Goal: Task Accomplishment & Management: Use online tool/utility

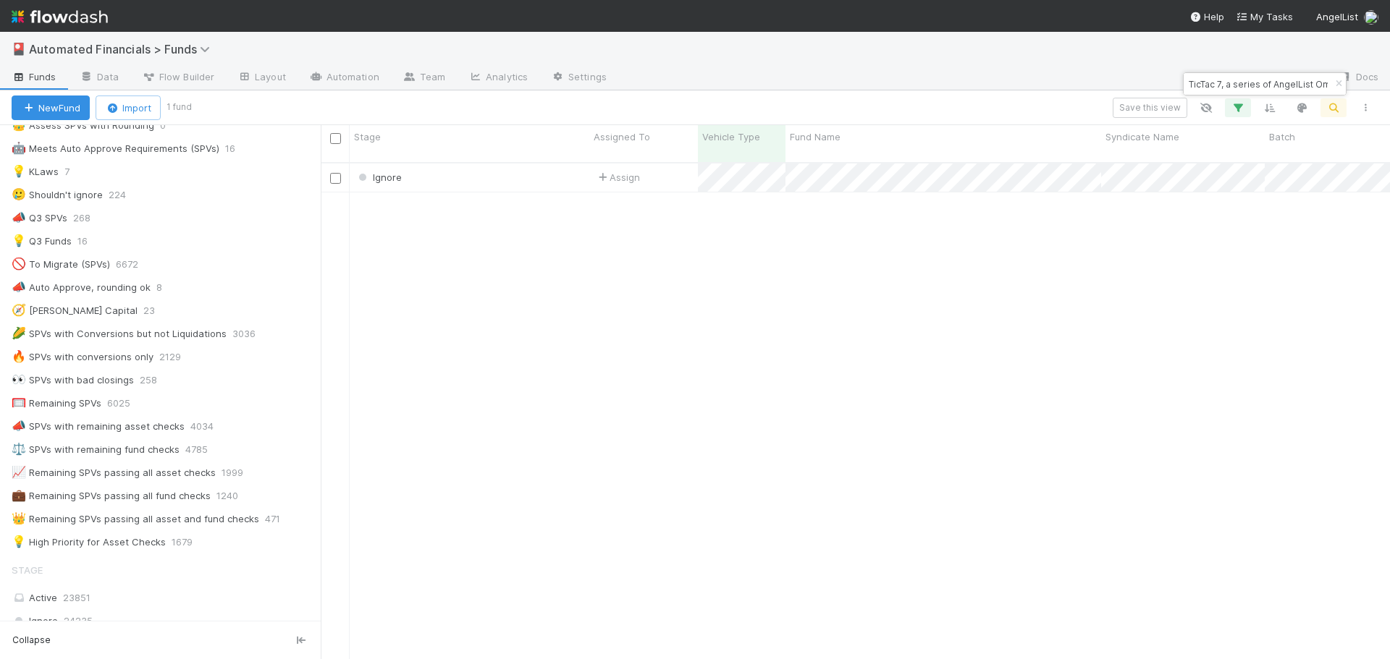
scroll to position [801, 0]
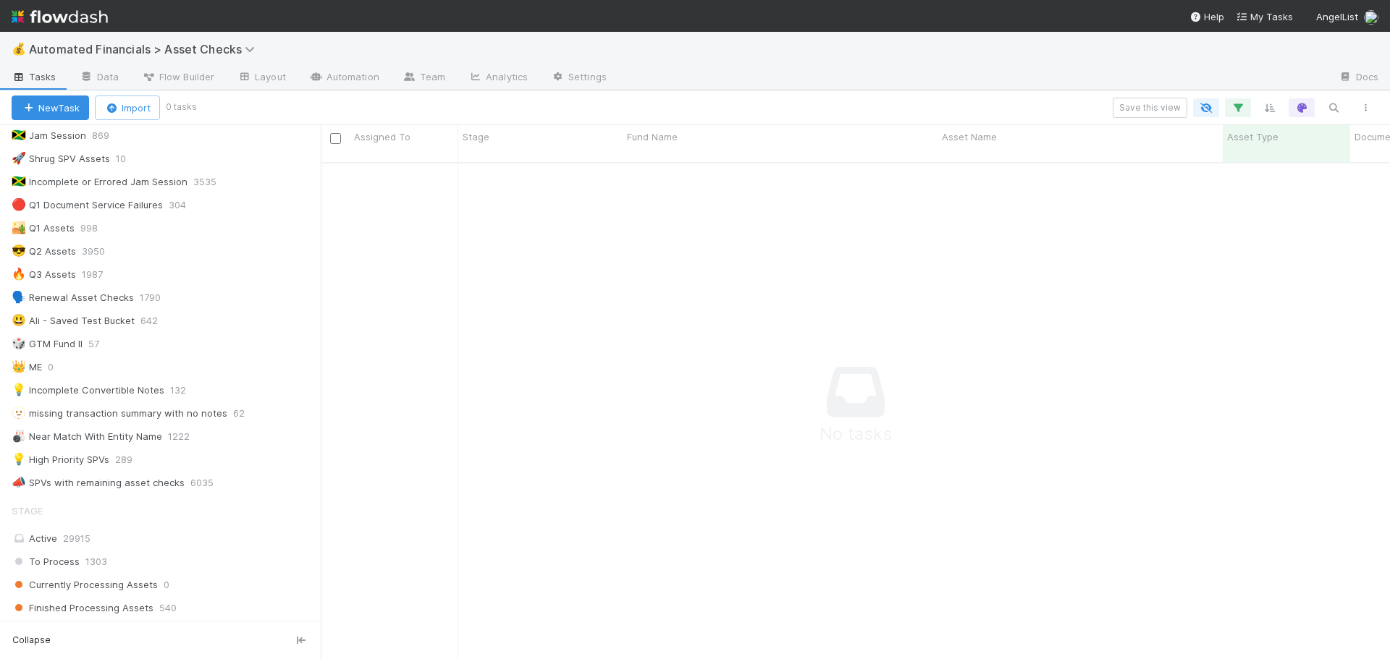
scroll to position [362, 0]
click at [105, 460] on div "💡 High Priority SPVs" at bounding box center [61, 458] width 98 height 18
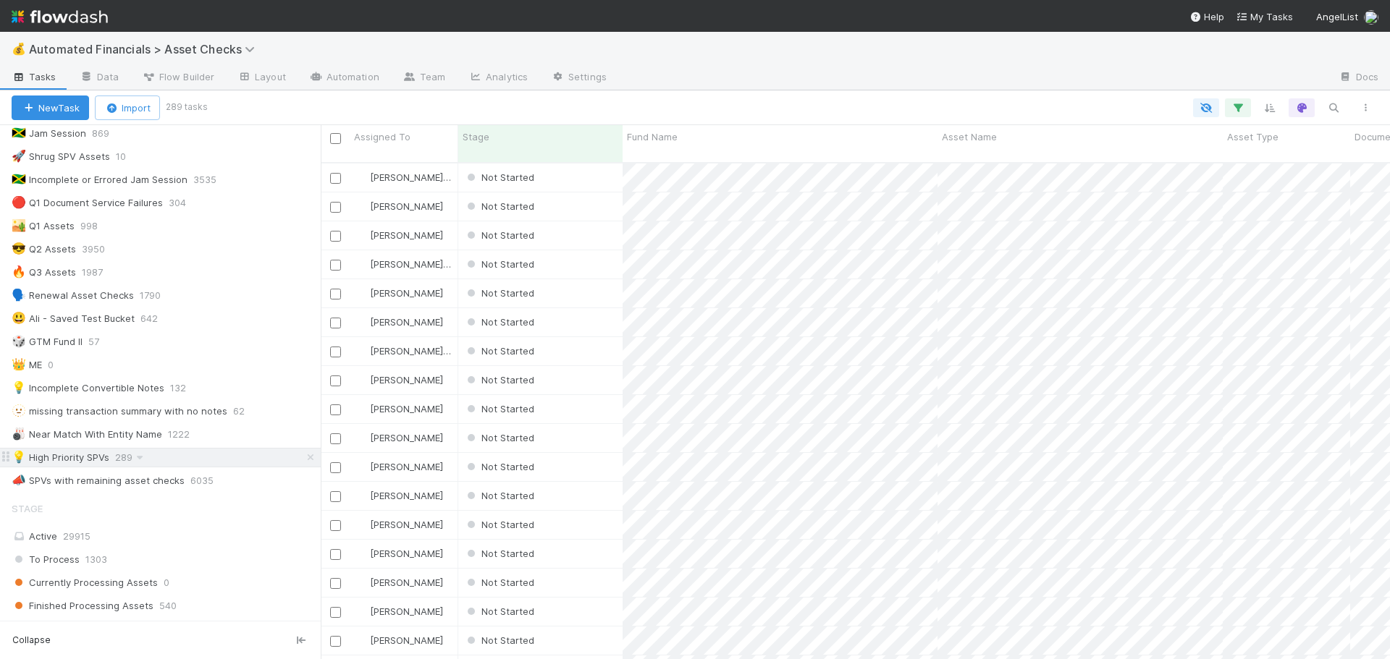
scroll to position [498, 1058]
click at [1238, 110] on icon "button" at bounding box center [1237, 107] width 14 height 13
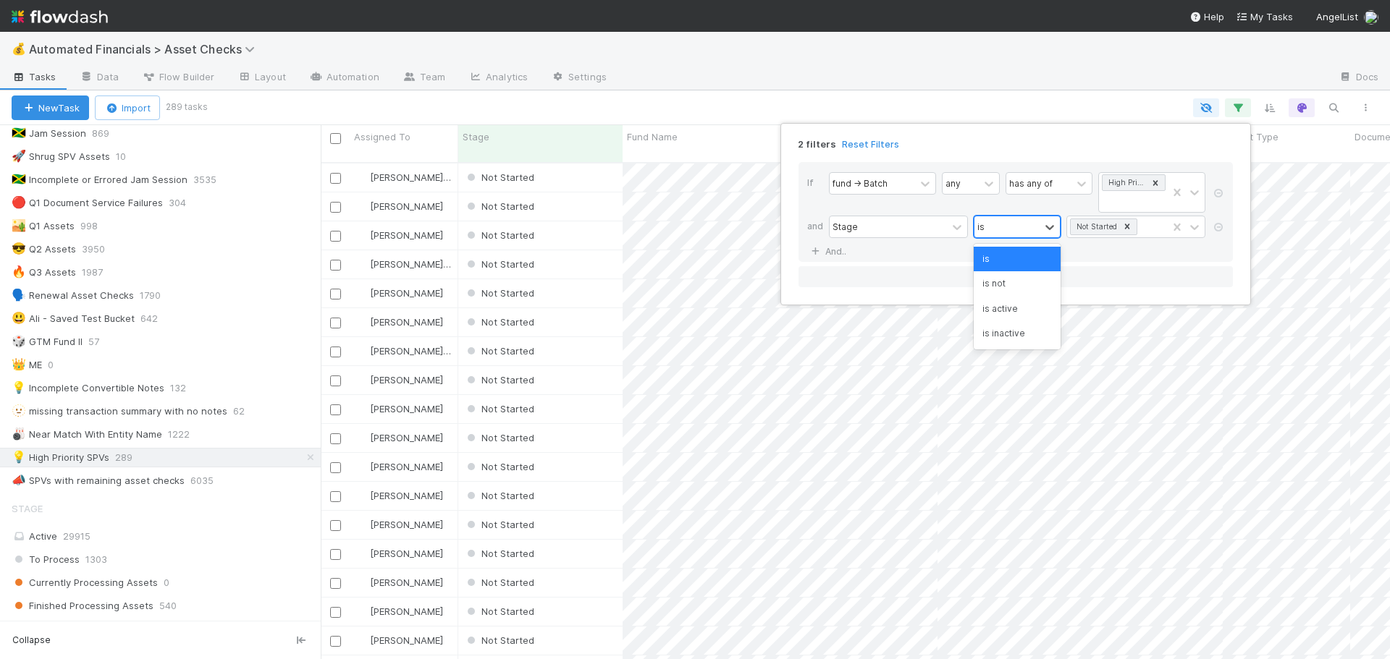
click at [1016, 229] on div "is" at bounding box center [1006, 226] width 65 height 21
click at [1005, 284] on div "is not" at bounding box center [1017, 283] width 87 height 25
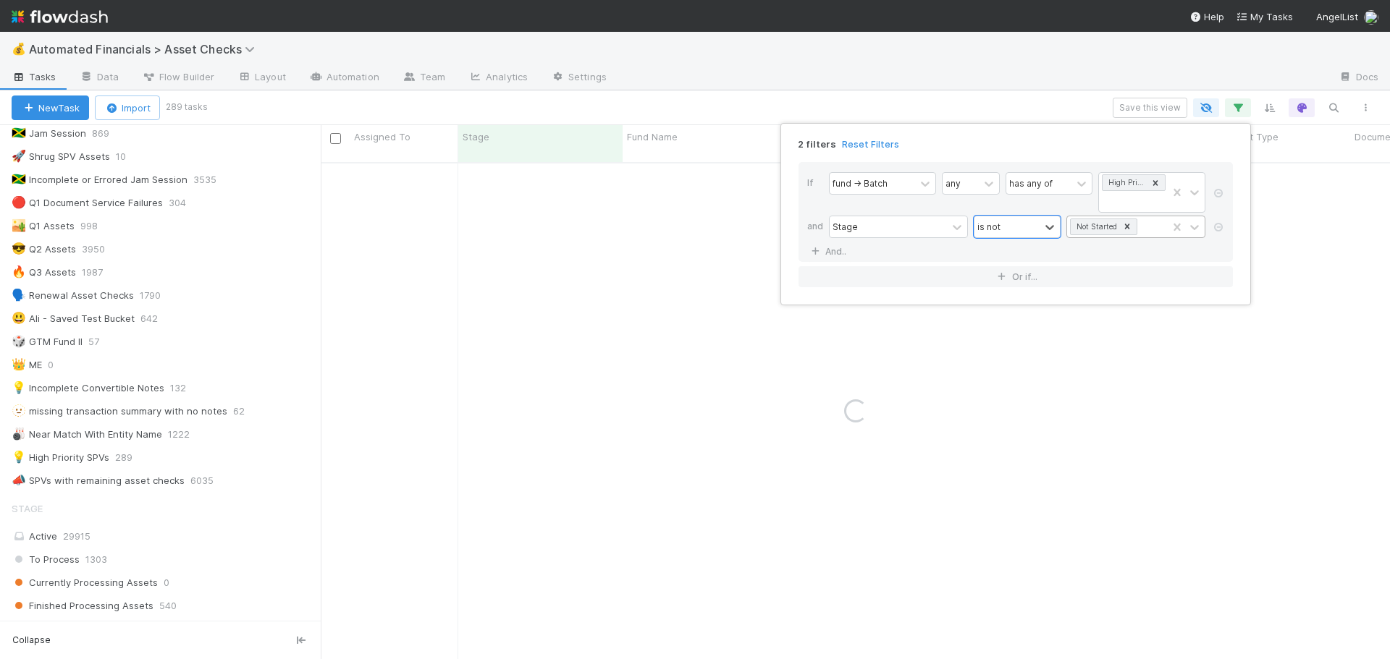
click at [1126, 226] on icon at bounding box center [1127, 226] width 5 height 5
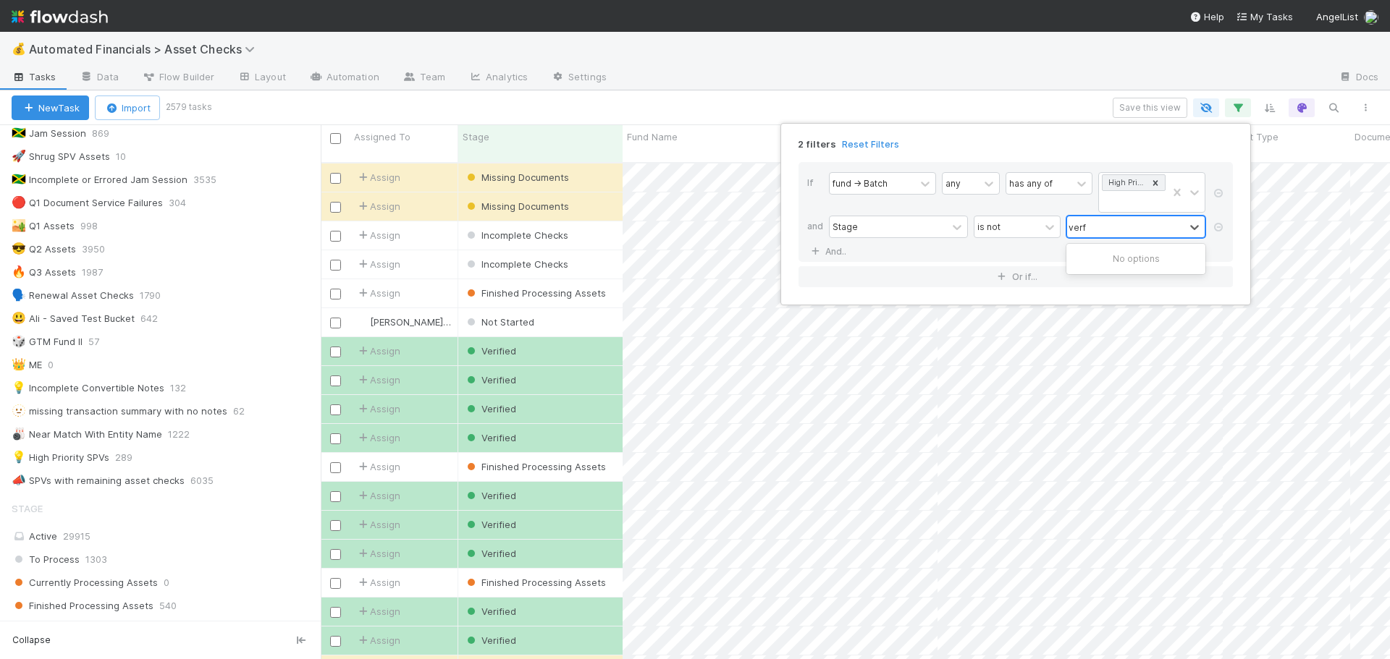
scroll to position [498, 1058]
type input "verif"
click at [1107, 257] on div "Verified" at bounding box center [1135, 259] width 139 height 25
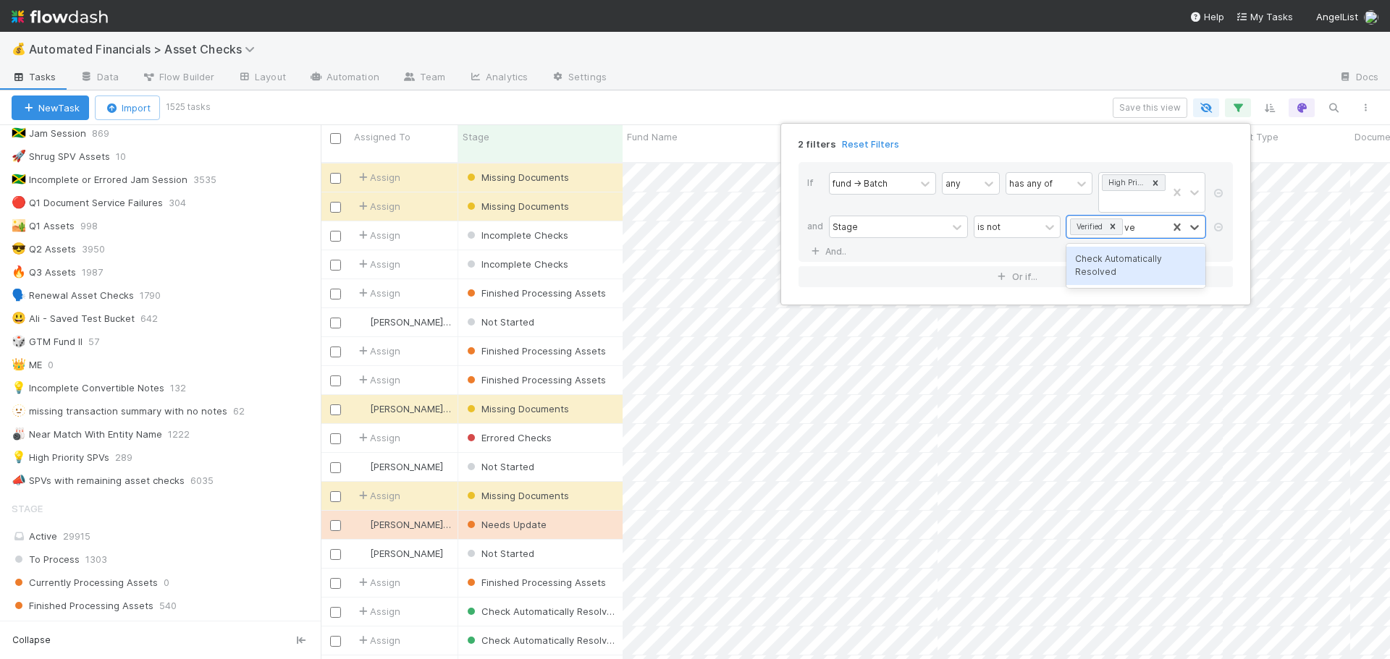
type input "v"
type input "aut"
click at [1104, 262] on div "Check Automatically Resolved" at bounding box center [1135, 266] width 139 height 38
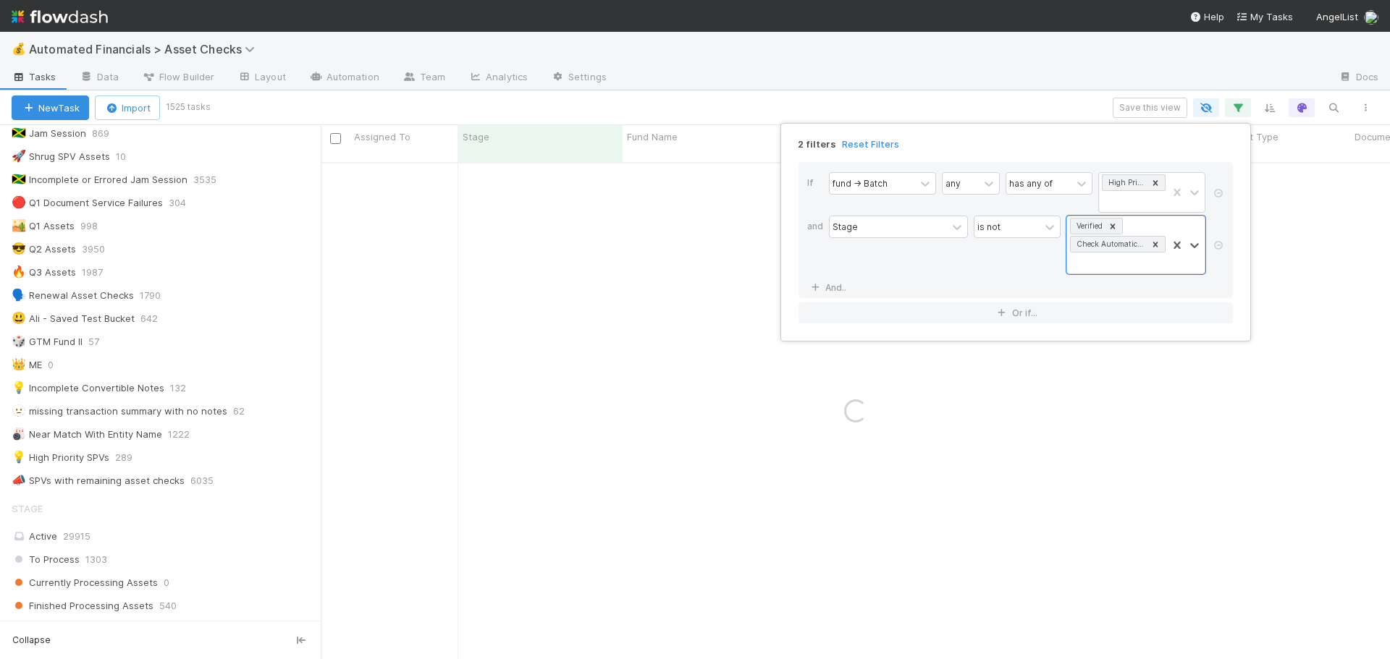
click at [989, 260] on div "is not" at bounding box center [1017, 245] width 87 height 59
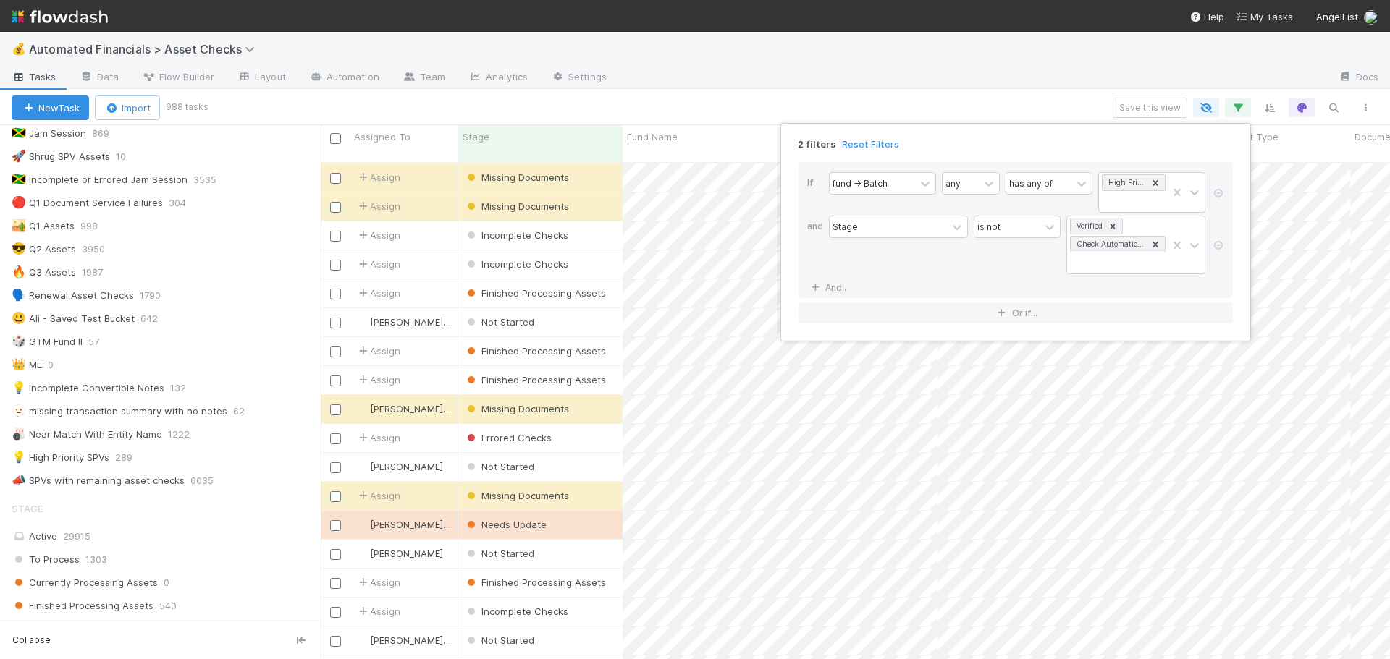
click at [1021, 104] on div "2 filters Reset Filters If fund -> Batch any has any of High Priority SPVs and …" at bounding box center [695, 329] width 1390 height 659
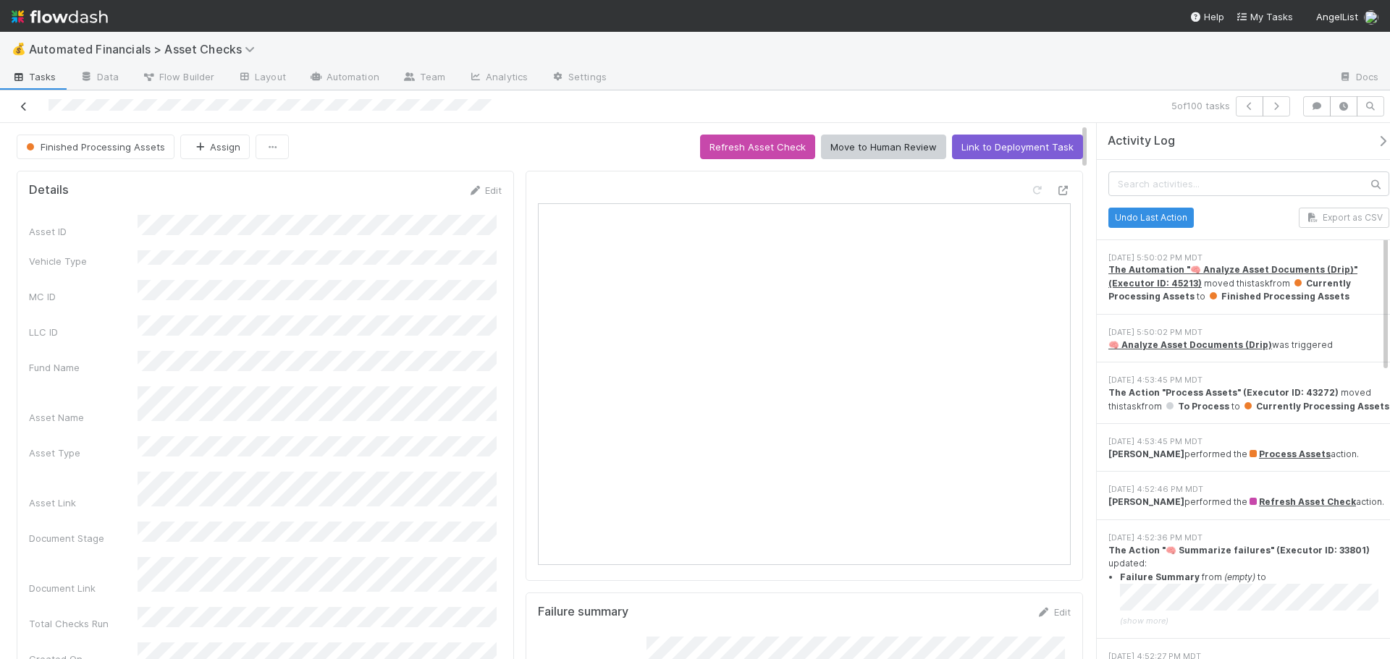
click at [24, 107] on icon at bounding box center [24, 106] width 14 height 9
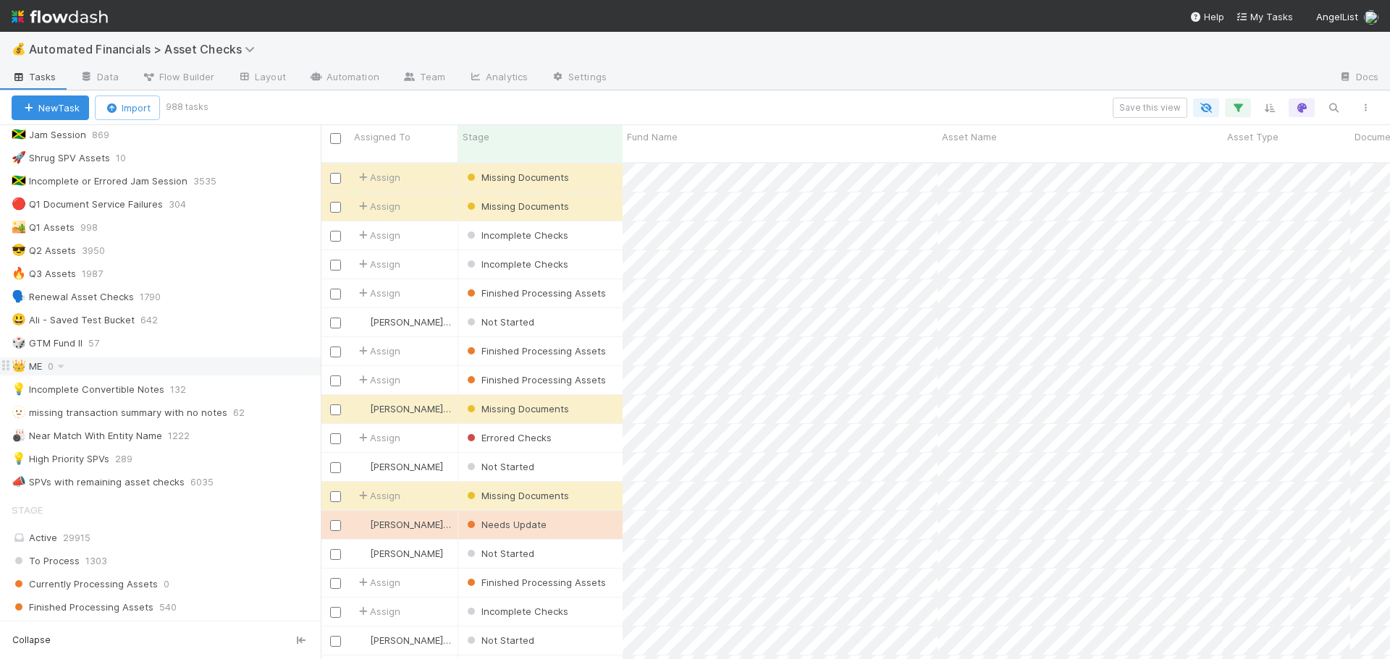
scroll to position [362, 0]
click at [829, 98] on div "Save this view" at bounding box center [793, 108] width 1175 height 20
click at [852, 99] on div "Save this view" at bounding box center [793, 108] width 1175 height 20
click at [1242, 107] on icon "button" at bounding box center [1237, 107] width 14 height 13
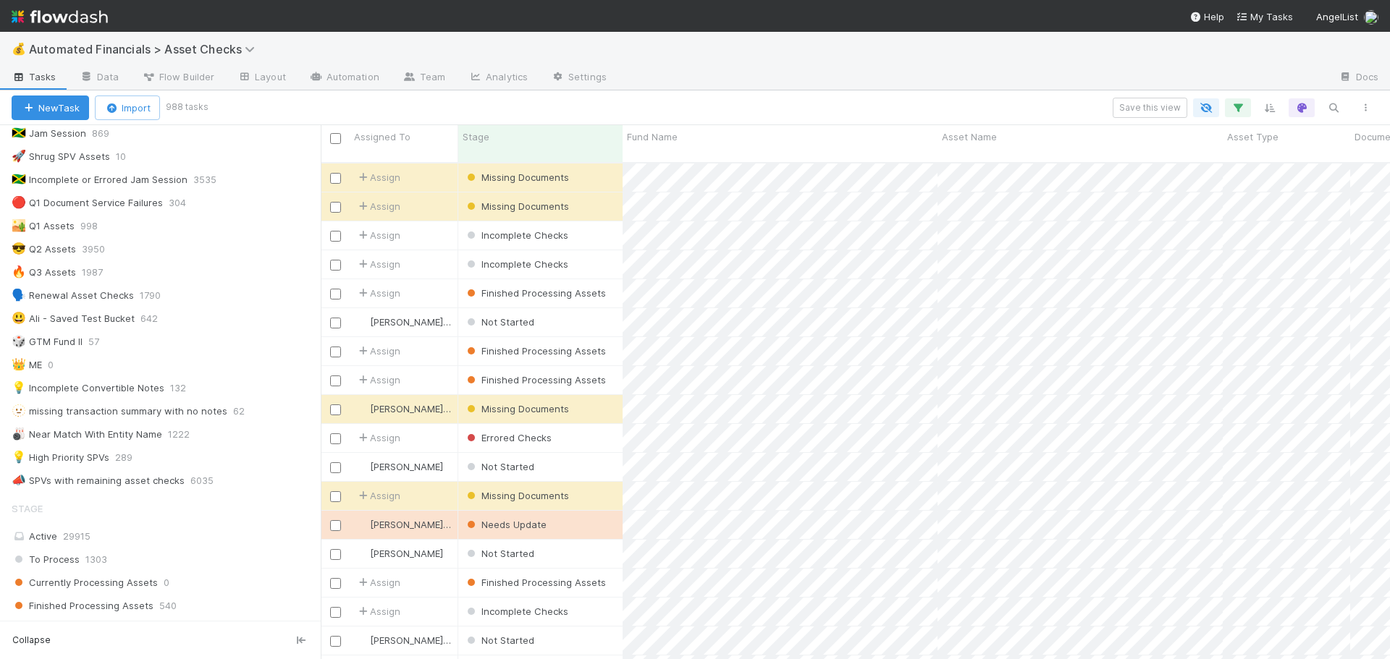
click at [999, 110] on div "Save this view" at bounding box center [793, 108] width 1175 height 20
click at [1236, 108] on icon "button" at bounding box center [1237, 107] width 14 height 13
click at [1069, 105] on div "Loading..." at bounding box center [695, 329] width 1390 height 659
click at [1239, 109] on icon "button" at bounding box center [1237, 107] width 14 height 13
click at [769, 117] on div "2 filters Reset Filters If fund -> Batch any has any of High Priority SPVs and …" at bounding box center [695, 329] width 1390 height 659
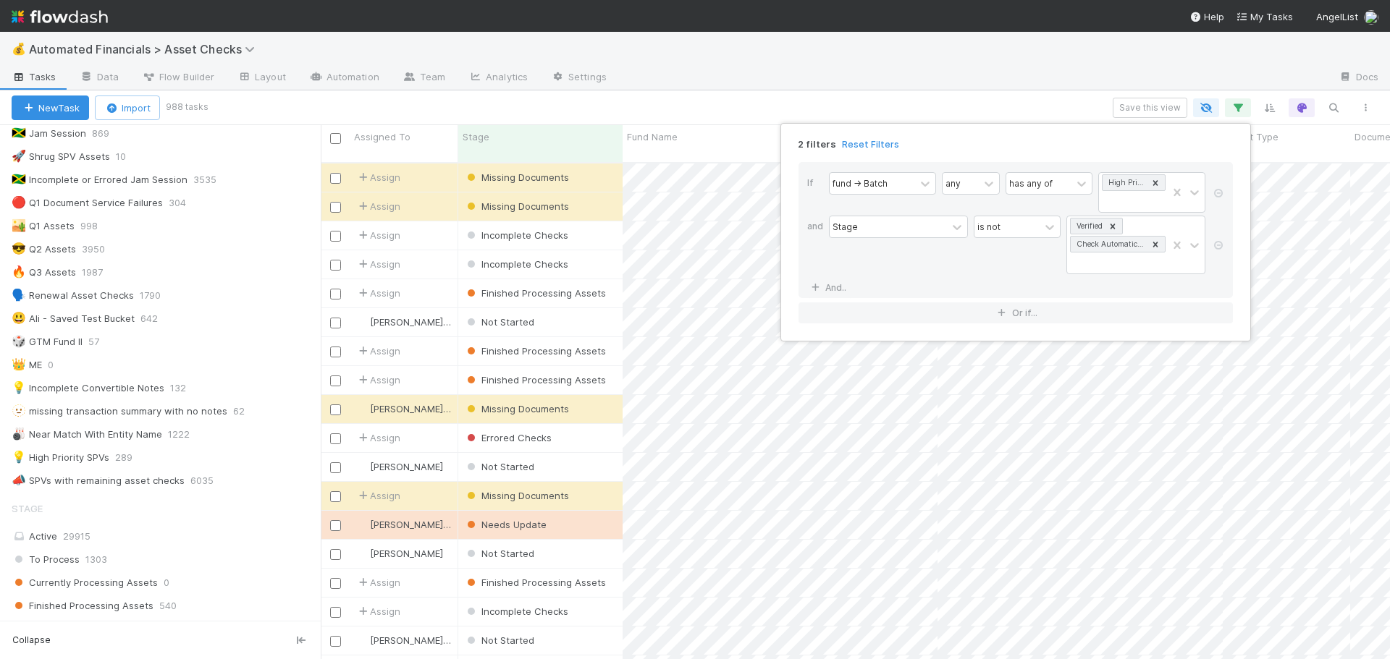
click at [857, 104] on div "Save this view" at bounding box center [793, 108] width 1175 height 20
click at [1239, 109] on icon "button" at bounding box center [1237, 107] width 14 height 13
click at [998, 230] on div "is not" at bounding box center [988, 226] width 23 height 13
click at [995, 256] on div "is" at bounding box center [1017, 259] width 87 height 25
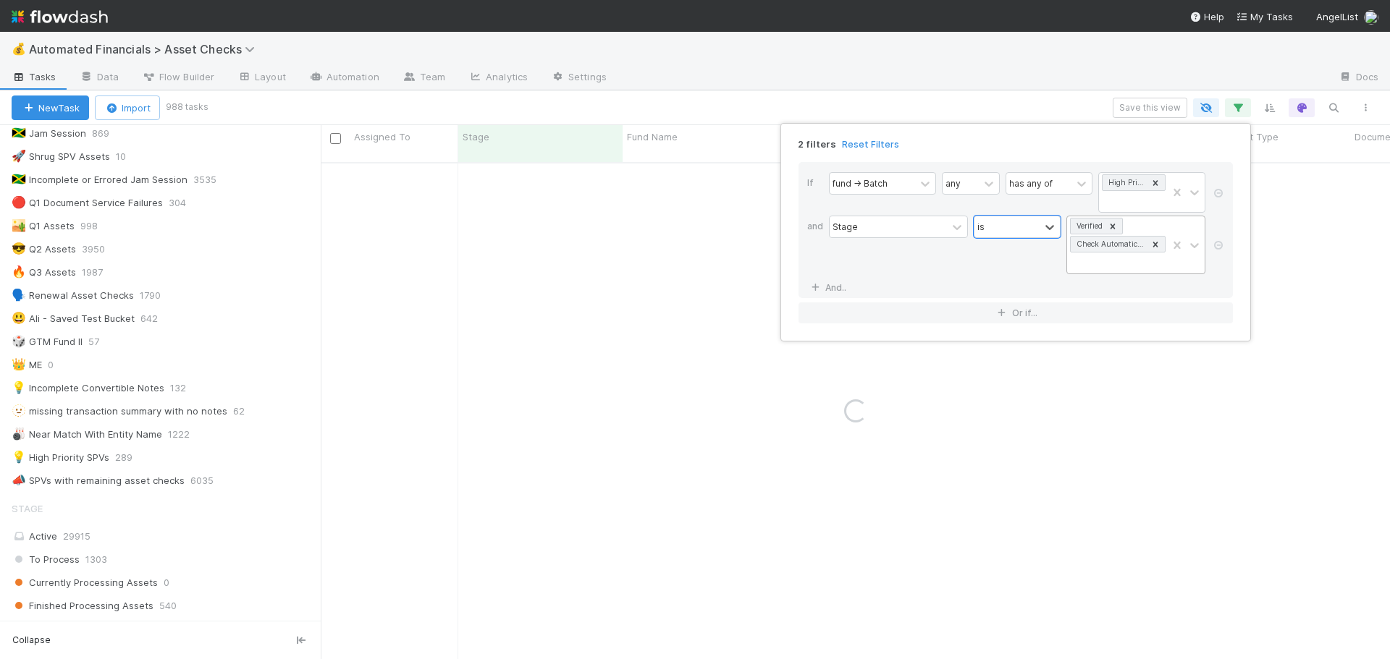
click at [1113, 227] on icon at bounding box center [1112, 226] width 10 height 10
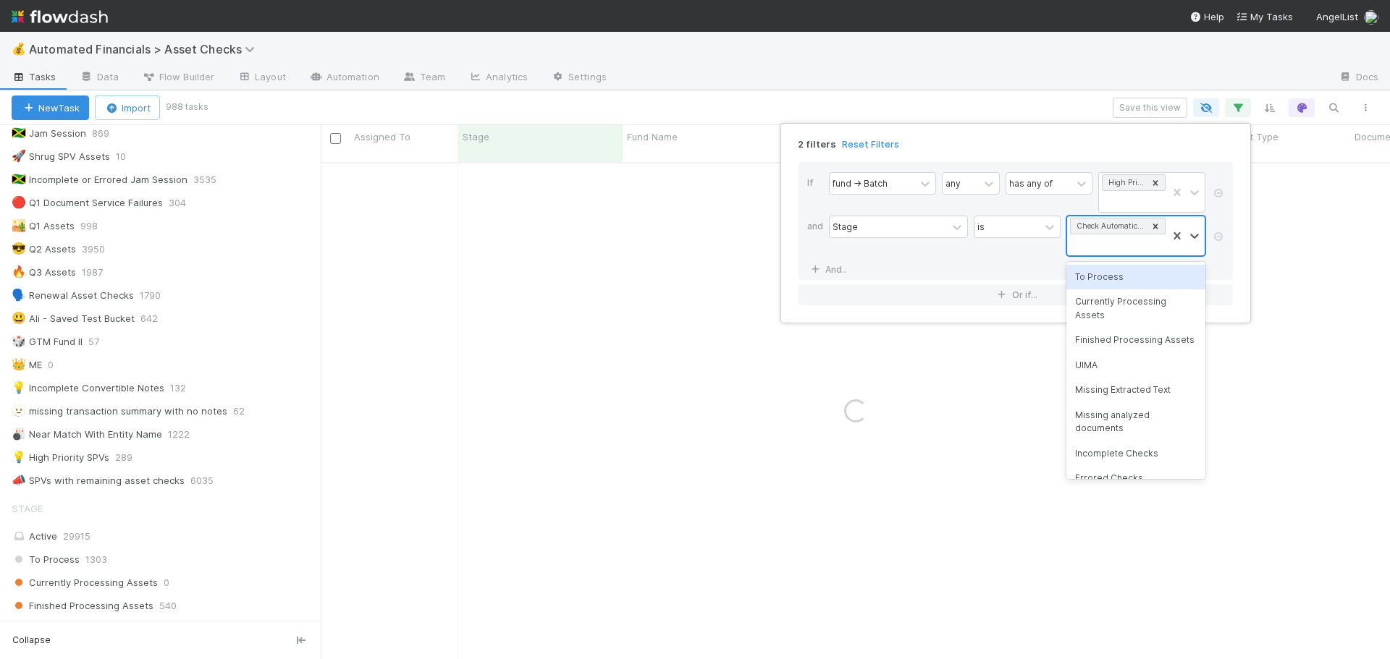
scroll to position [0, 0]
click at [1157, 226] on icon at bounding box center [1155, 226] width 10 height 10
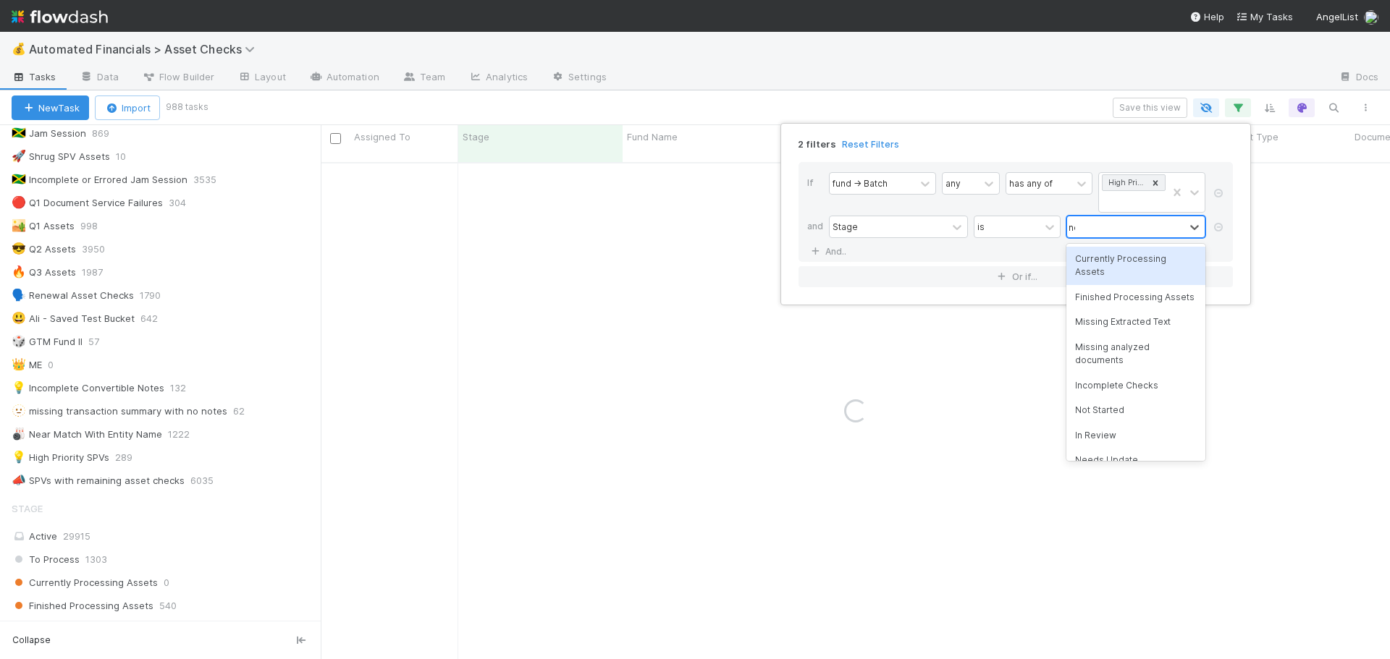
type input "not"
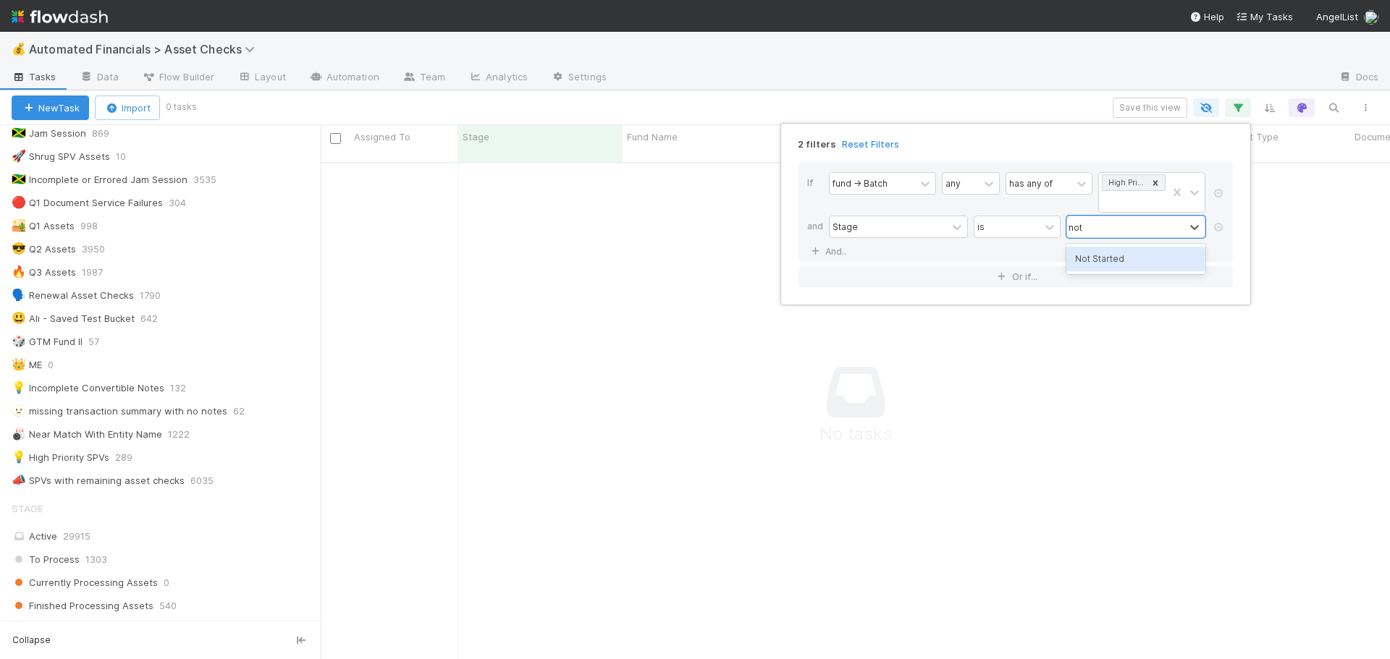
click at [1147, 257] on div "Not Started" at bounding box center [1135, 259] width 139 height 25
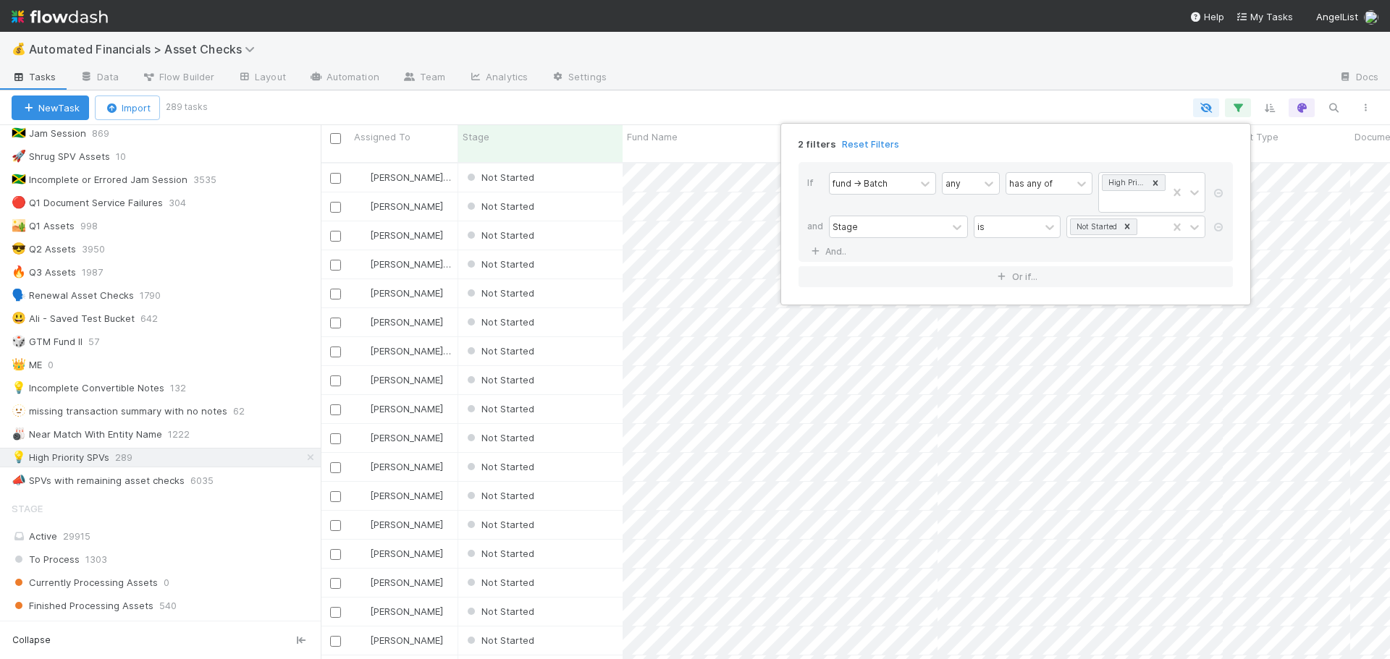
scroll to position [498, 1058]
click at [1216, 227] on icon at bounding box center [1218, 227] width 14 height 9
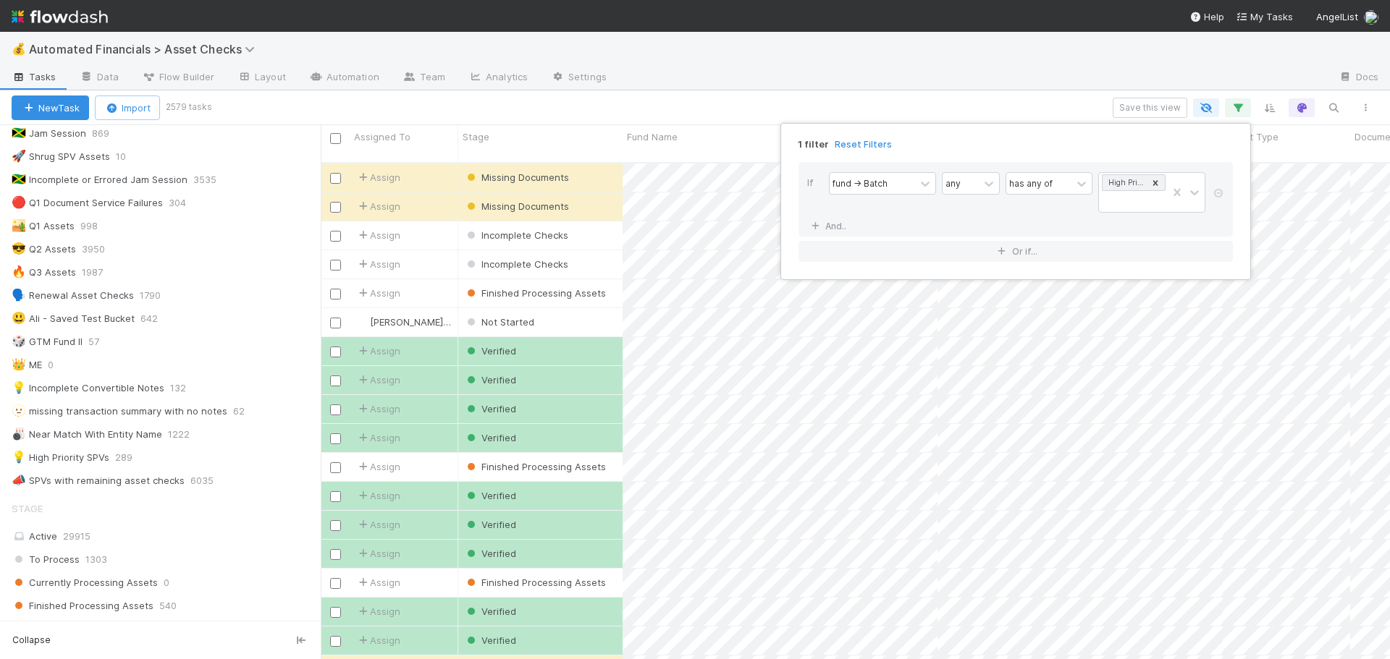
scroll to position [498, 1058]
click at [853, 106] on div "1 filter Reset Filters If fund -> Batch any has any of High Priority SPVs And..…" at bounding box center [695, 329] width 1390 height 659
click at [1039, 106] on div "1 filter Reset Filters If fund -> Batch any has any of High Priority SPVs And..…" at bounding box center [695, 329] width 1390 height 659
click at [1365, 108] on icon "button" at bounding box center [1365, 108] width 14 height 9
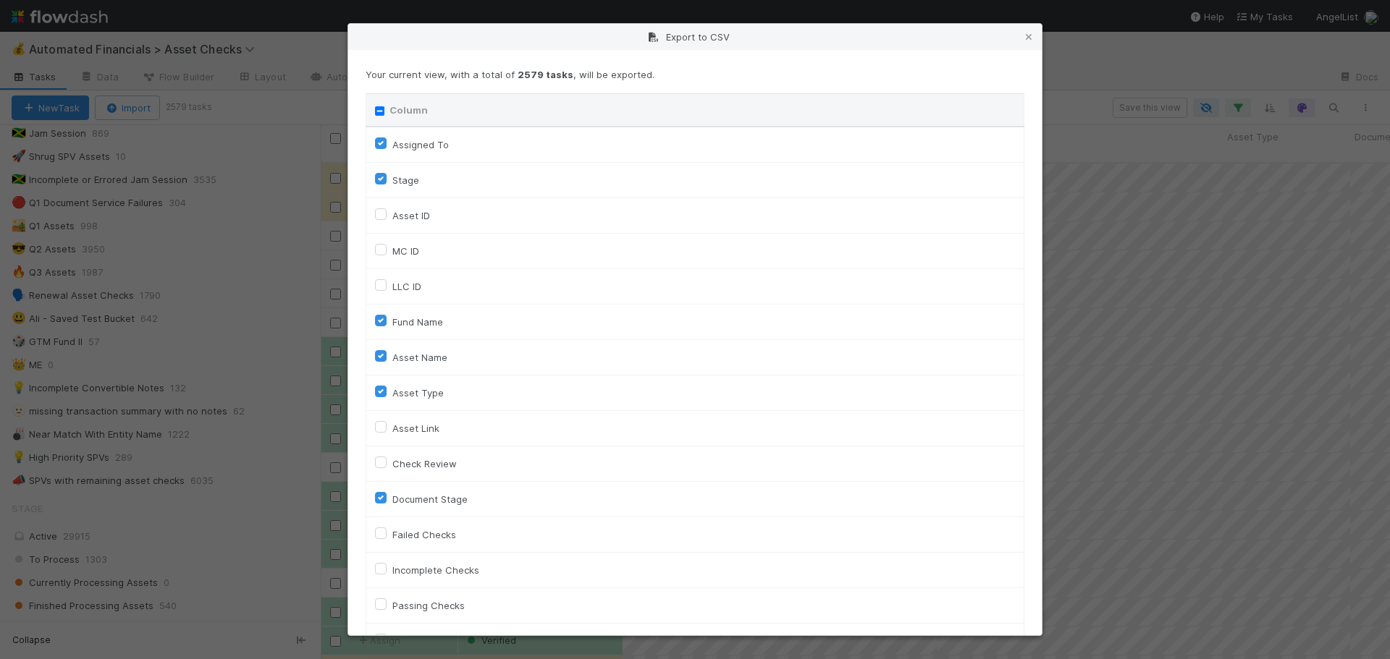
click at [377, 111] on input "Column" at bounding box center [379, 110] width 9 height 9
checkbox input "true"
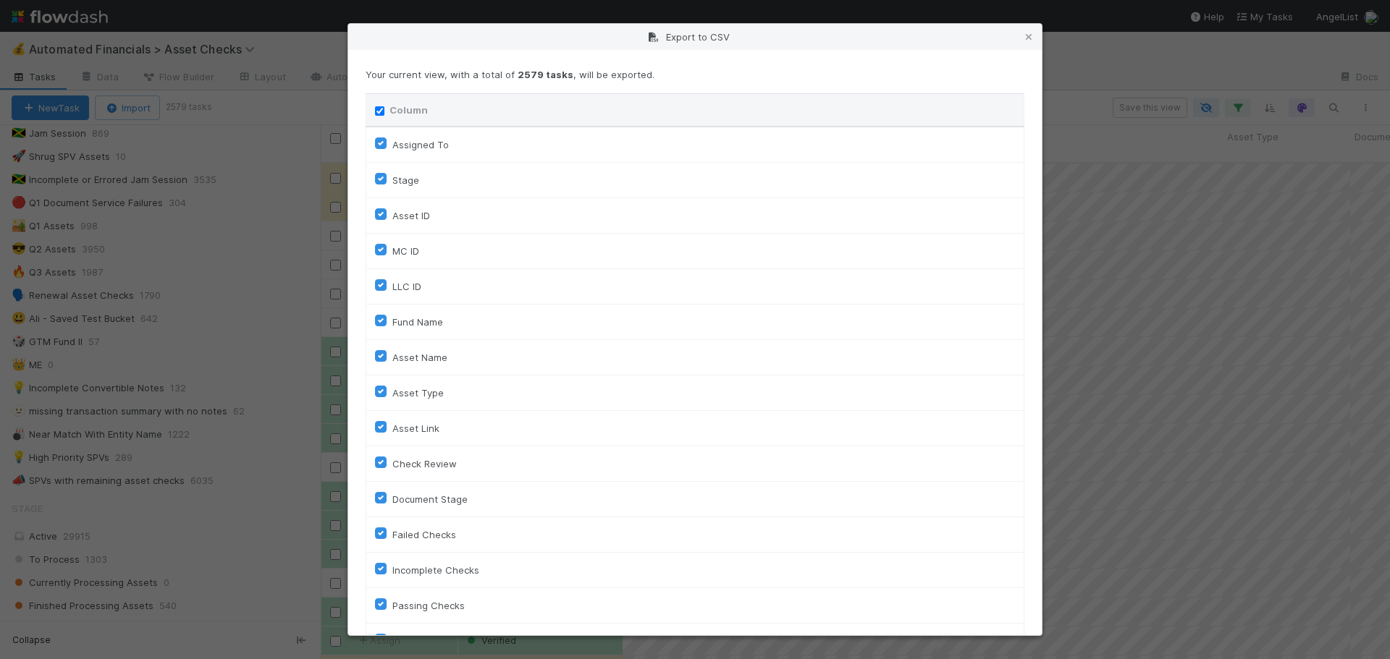
checkbox input "true"
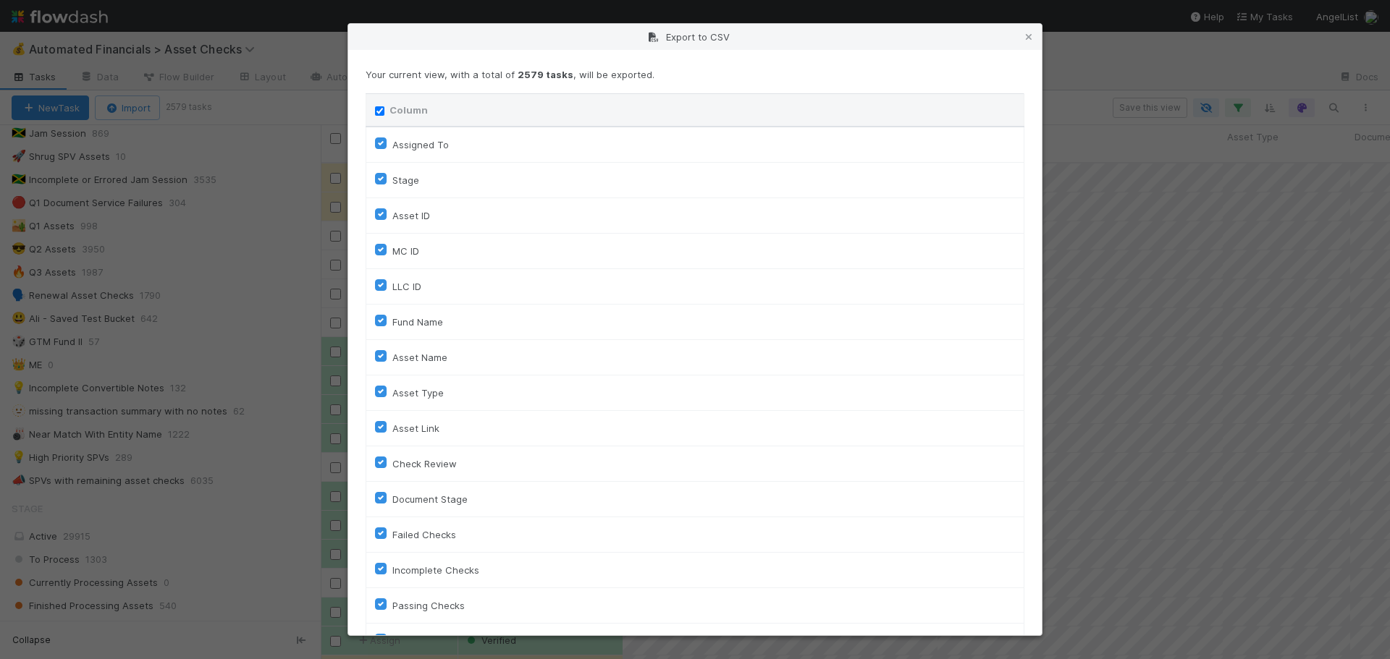
checkbox input "true"
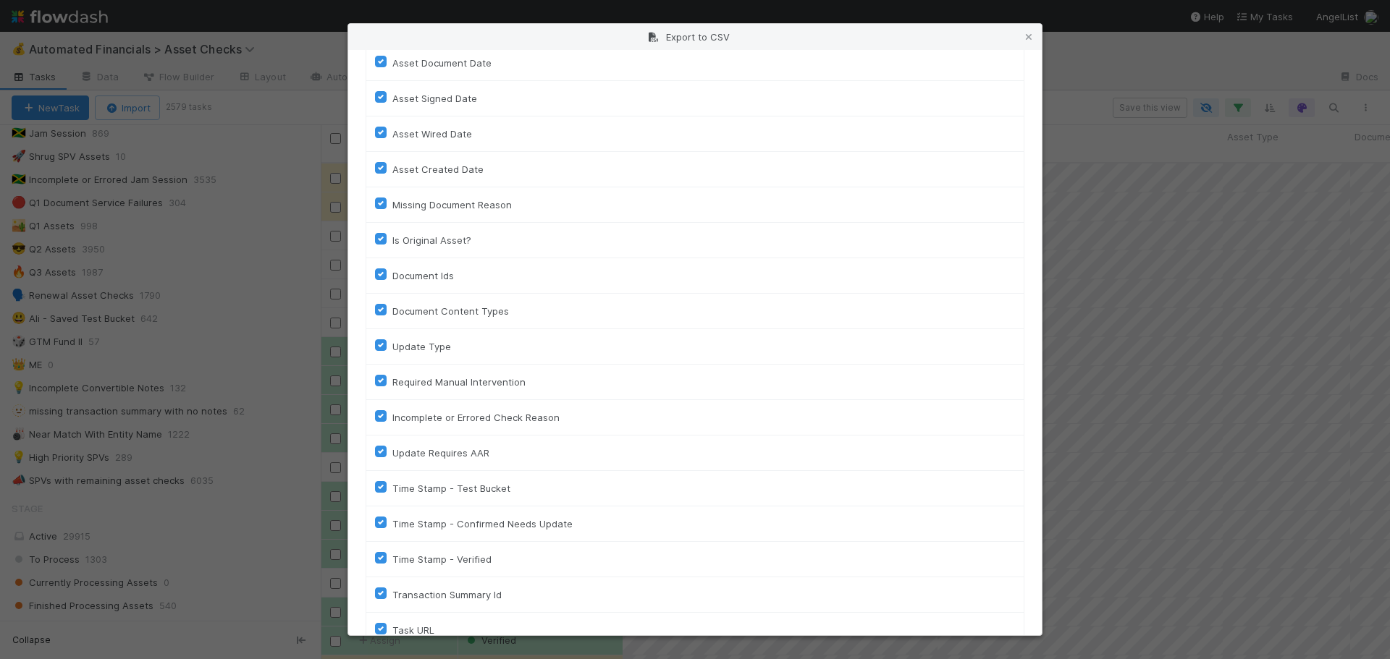
scroll to position [1071, 0]
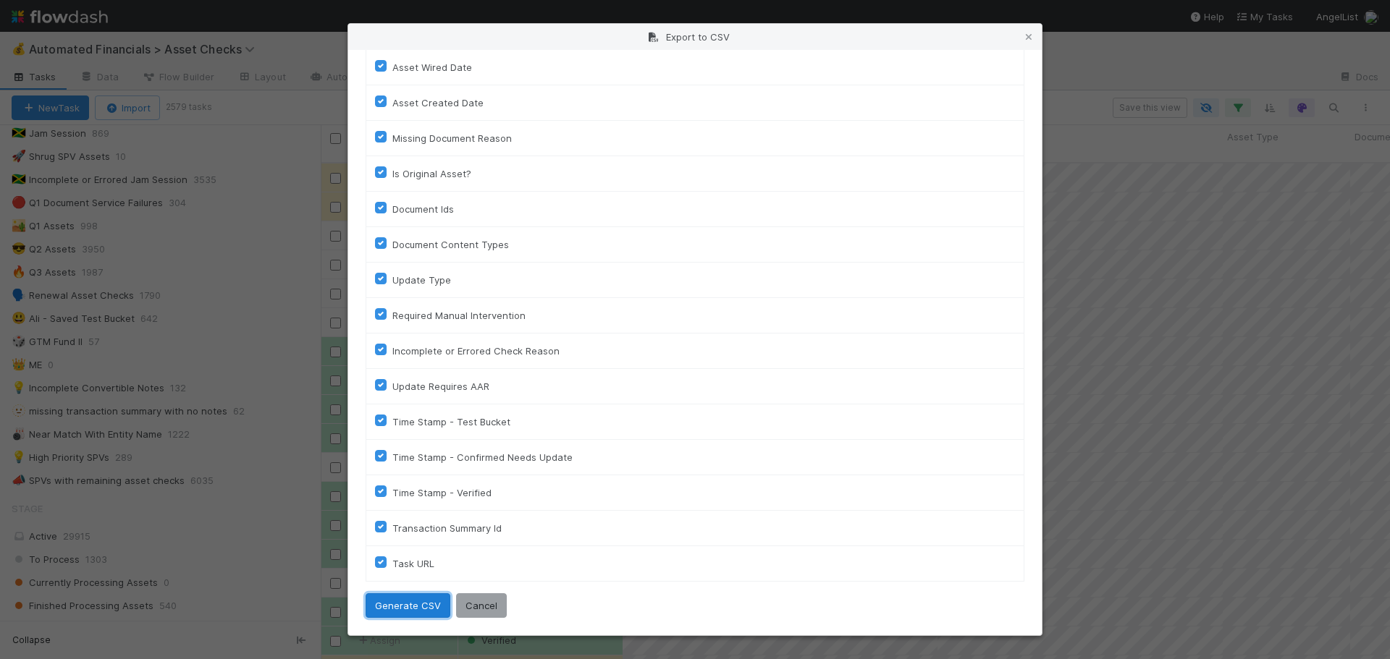
click at [415, 606] on button "Generate CSV" at bounding box center [408, 606] width 85 height 25
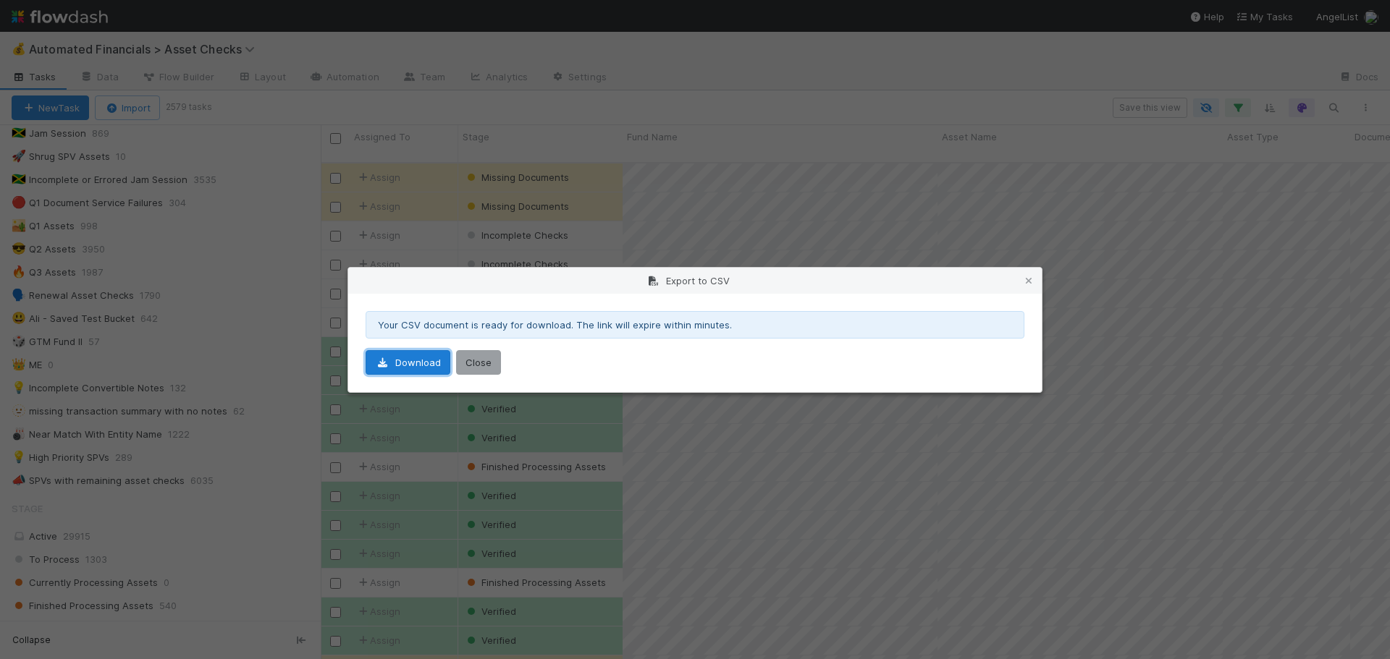
click at [405, 366] on link "Download" at bounding box center [408, 362] width 85 height 25
click at [481, 362] on button "Close" at bounding box center [478, 362] width 45 height 25
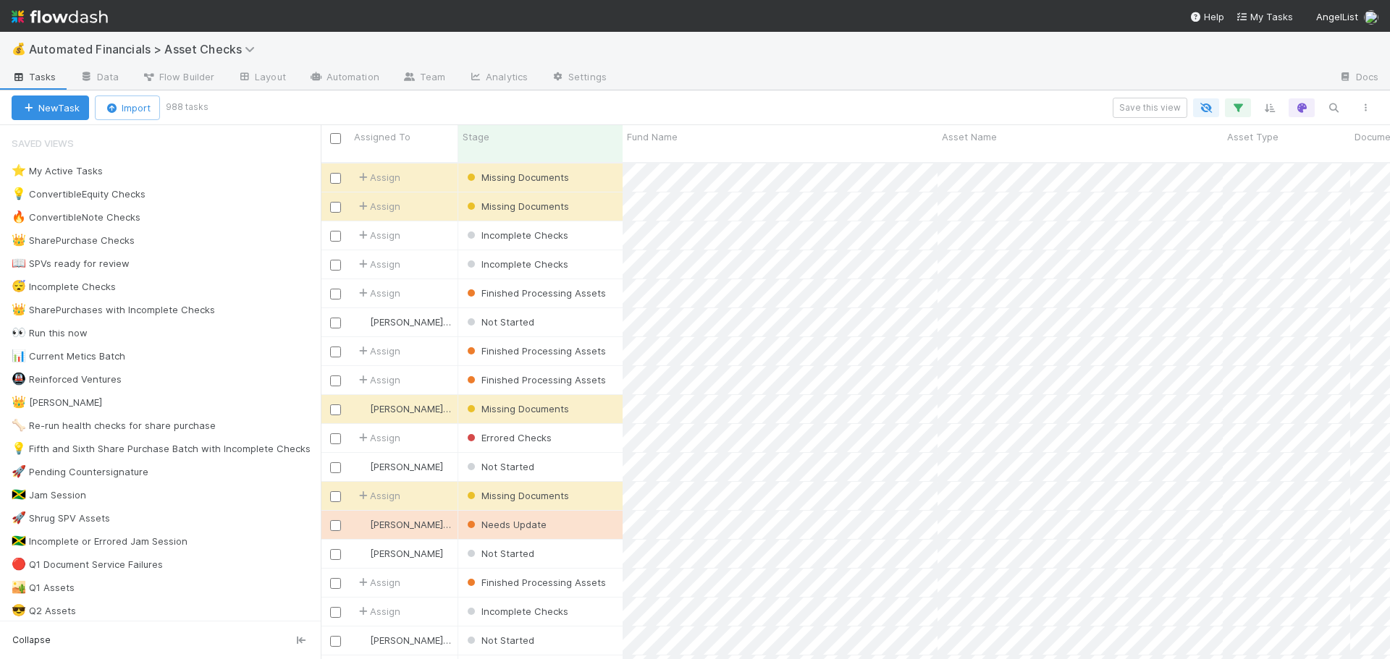
scroll to position [498, 1058]
click at [226, 51] on span "Automated Financials > Asset Checks" at bounding box center [145, 49] width 233 height 14
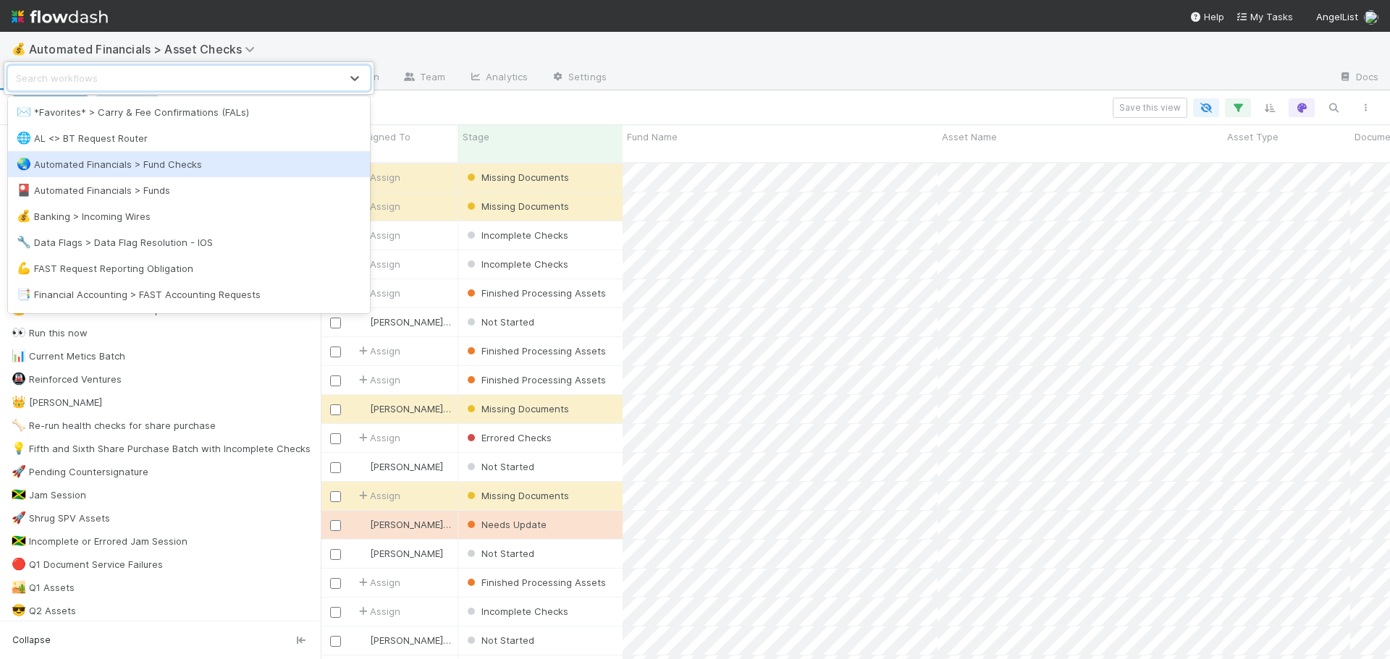
click at [157, 164] on div "🌏 Automated Financials > Fund Checks" at bounding box center [189, 164] width 345 height 14
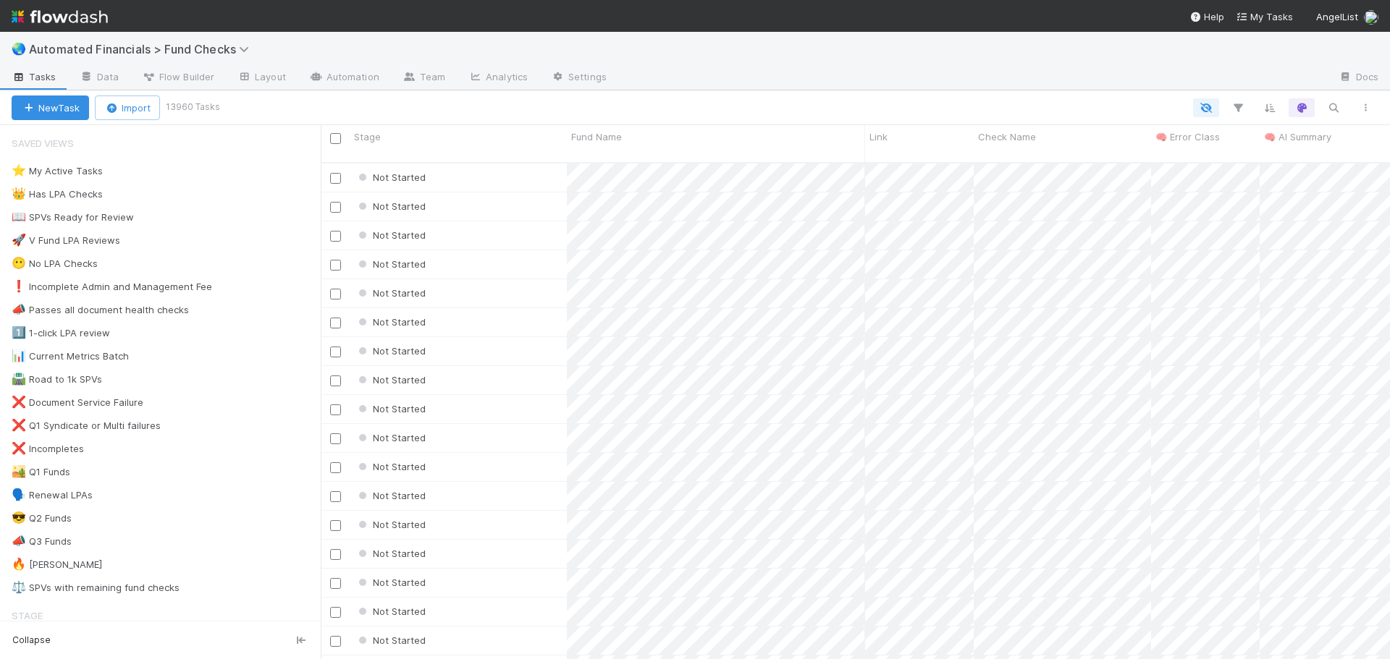
scroll to position [498, 1058]
click at [1241, 108] on icon "button" at bounding box center [1237, 107] width 14 height 13
click at [1022, 146] on button "Add Filter" at bounding box center [1015, 151] width 434 height 21
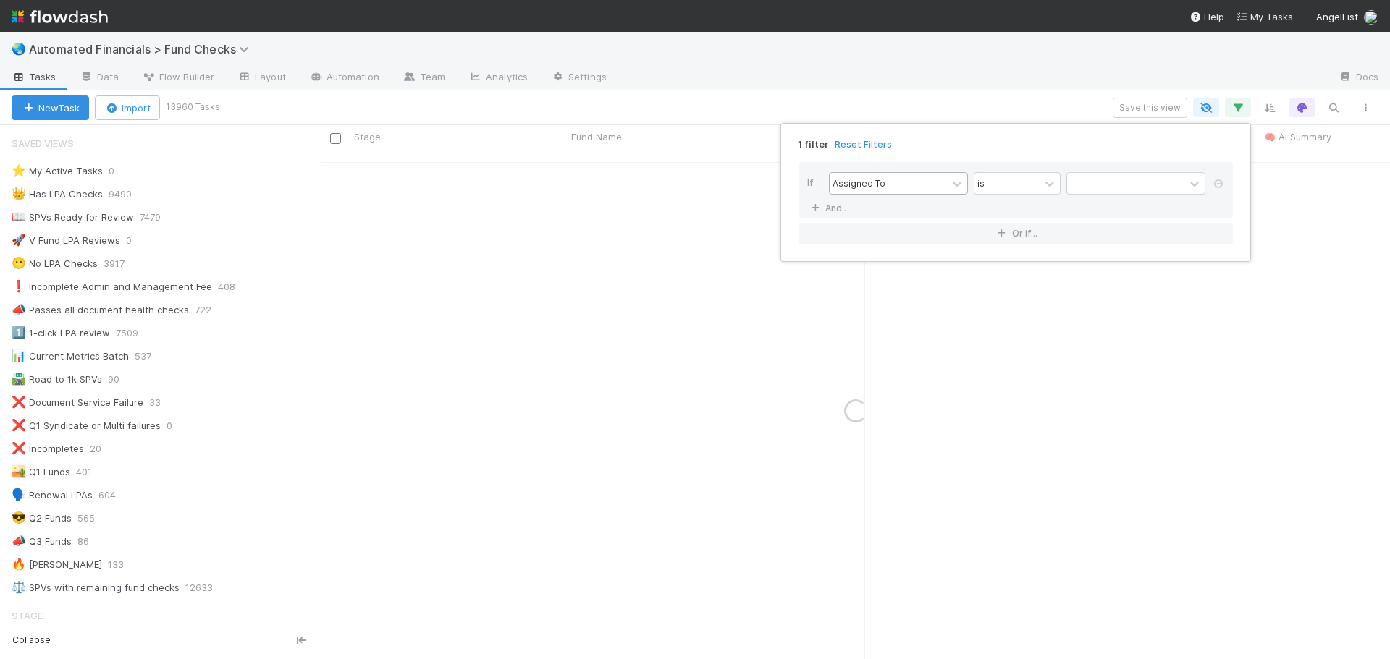
click at [913, 182] on div "Assigned To" at bounding box center [887, 183] width 117 height 21
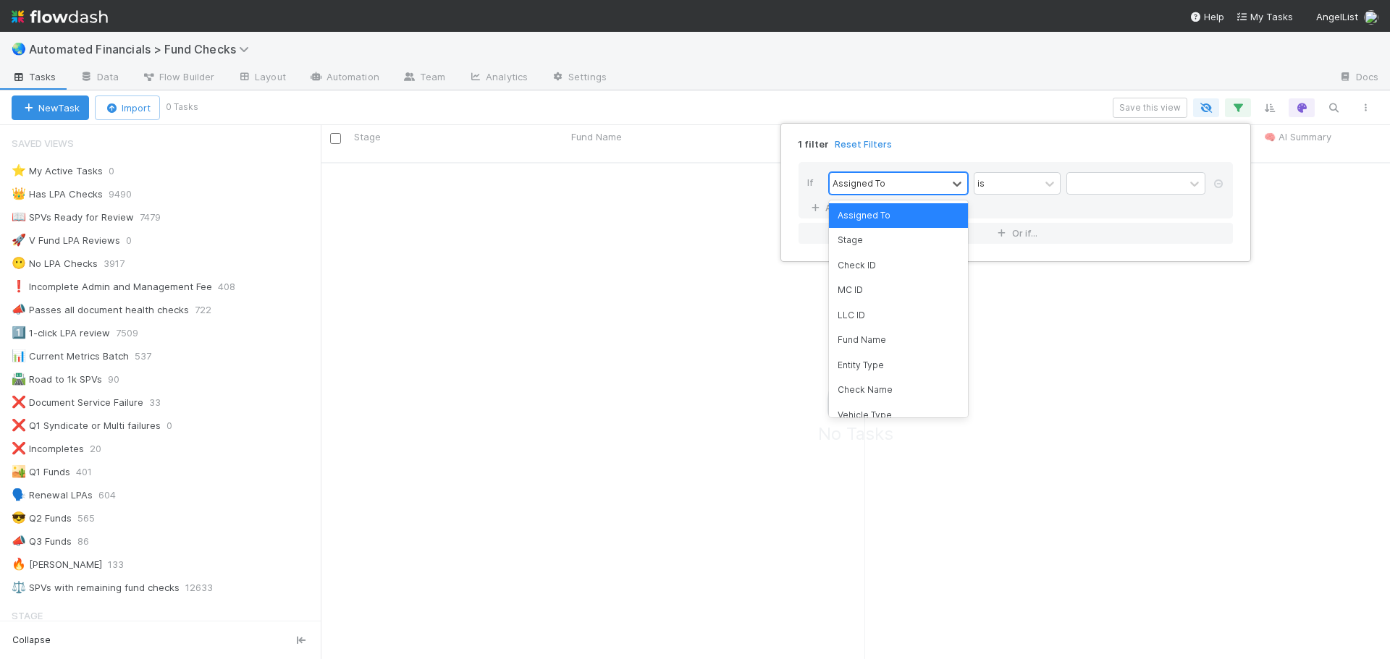
scroll to position [487, 1058]
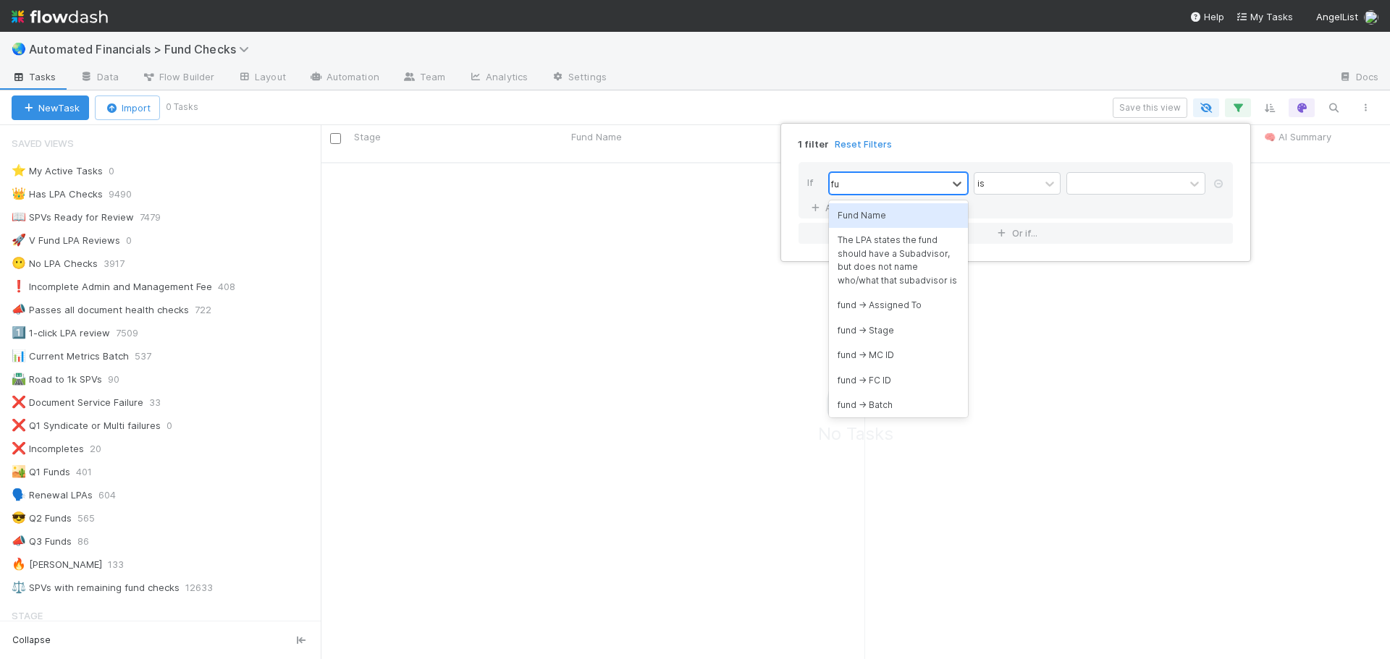
type input "f"
type input "batch"
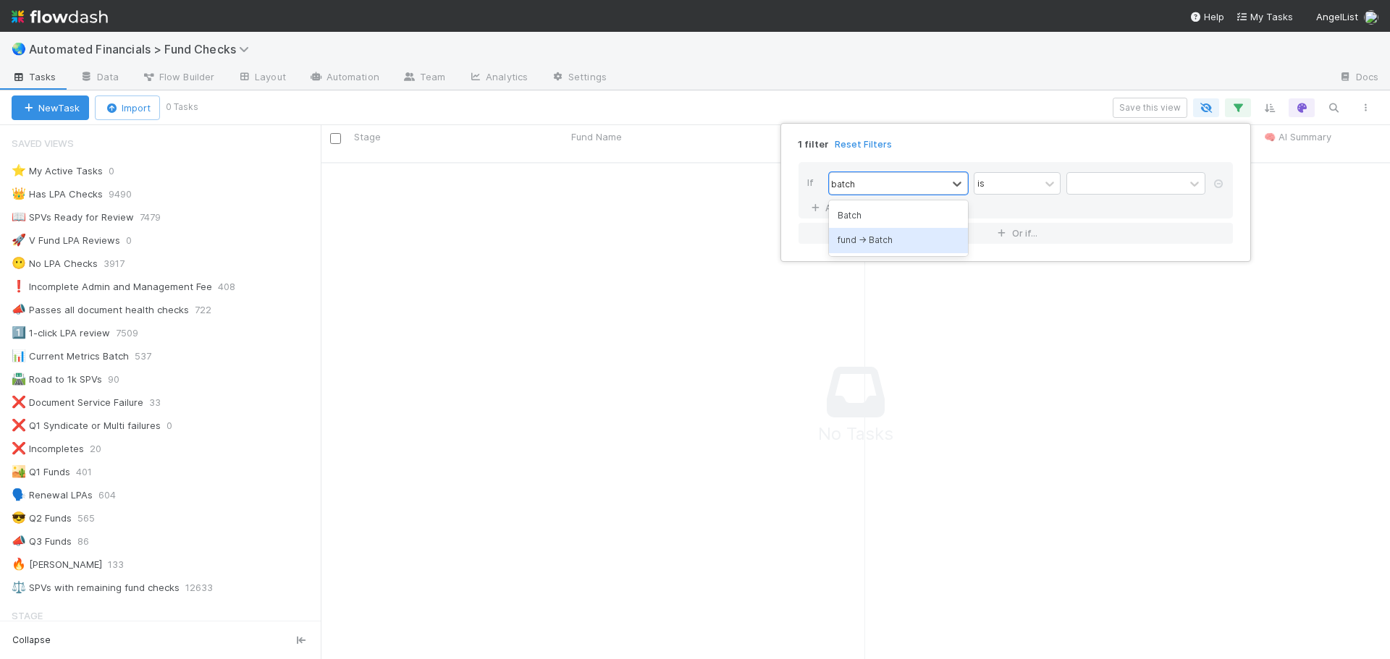
click at [894, 242] on div "fund -> Batch" at bounding box center [898, 240] width 139 height 25
click at [1147, 186] on div at bounding box center [1141, 183] width 85 height 21
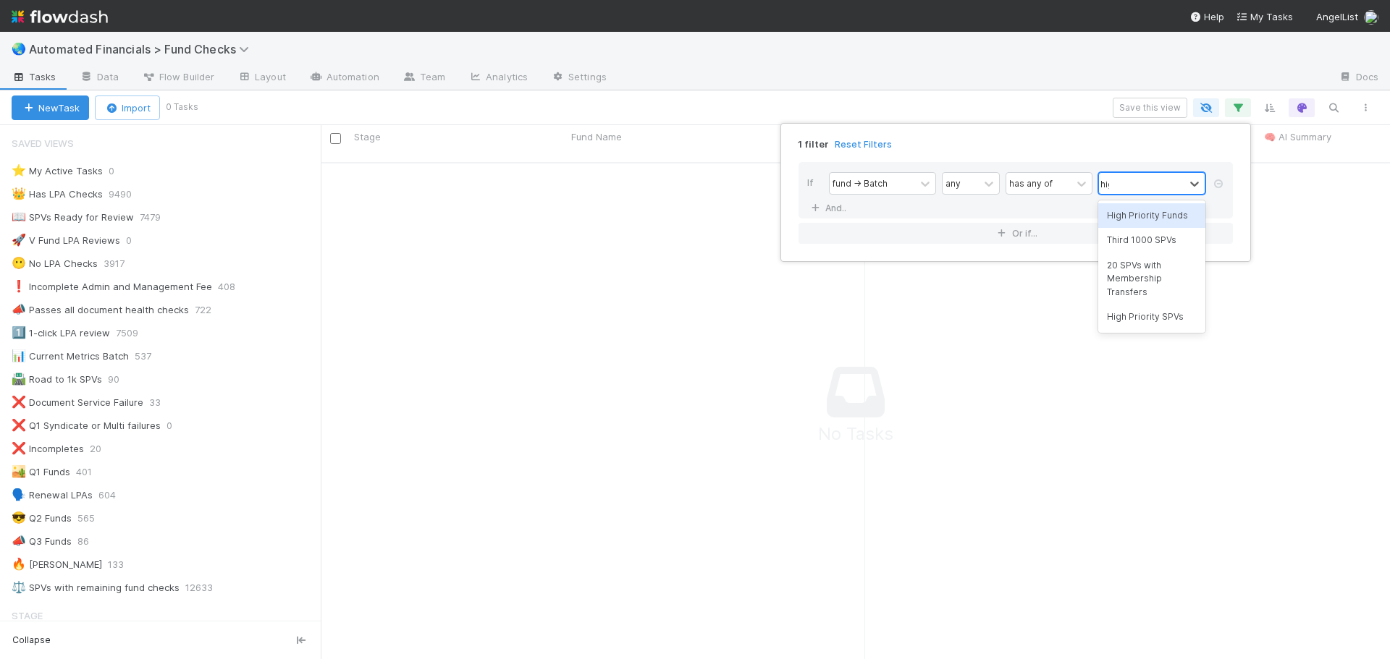
type input "high"
click at [1154, 245] on div "High Priority SPVs" at bounding box center [1151, 240] width 107 height 25
click at [1071, 145] on div "1 filter Reset Filters" at bounding box center [1015, 140] width 457 height 21
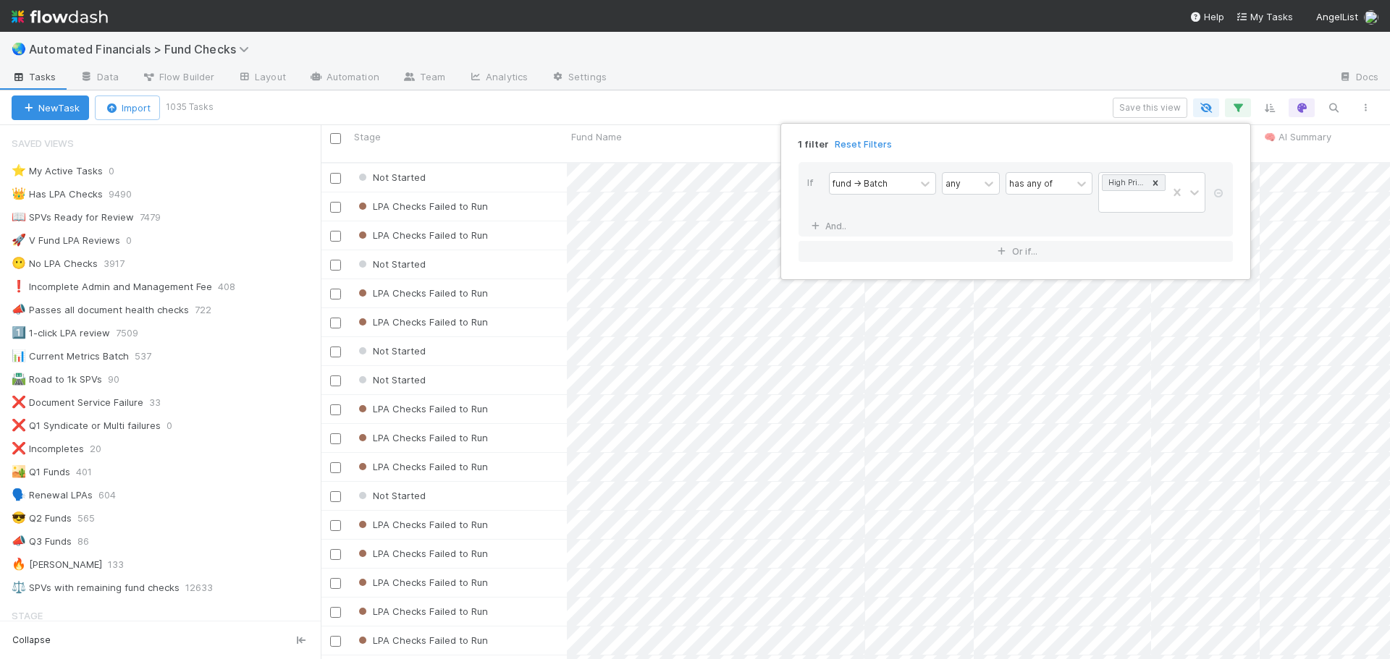
scroll to position [498, 1058]
click at [1015, 108] on div "1 filter Reset Filters If fund -> Batch any has any of High Priority SPVs And..…" at bounding box center [695, 329] width 1390 height 659
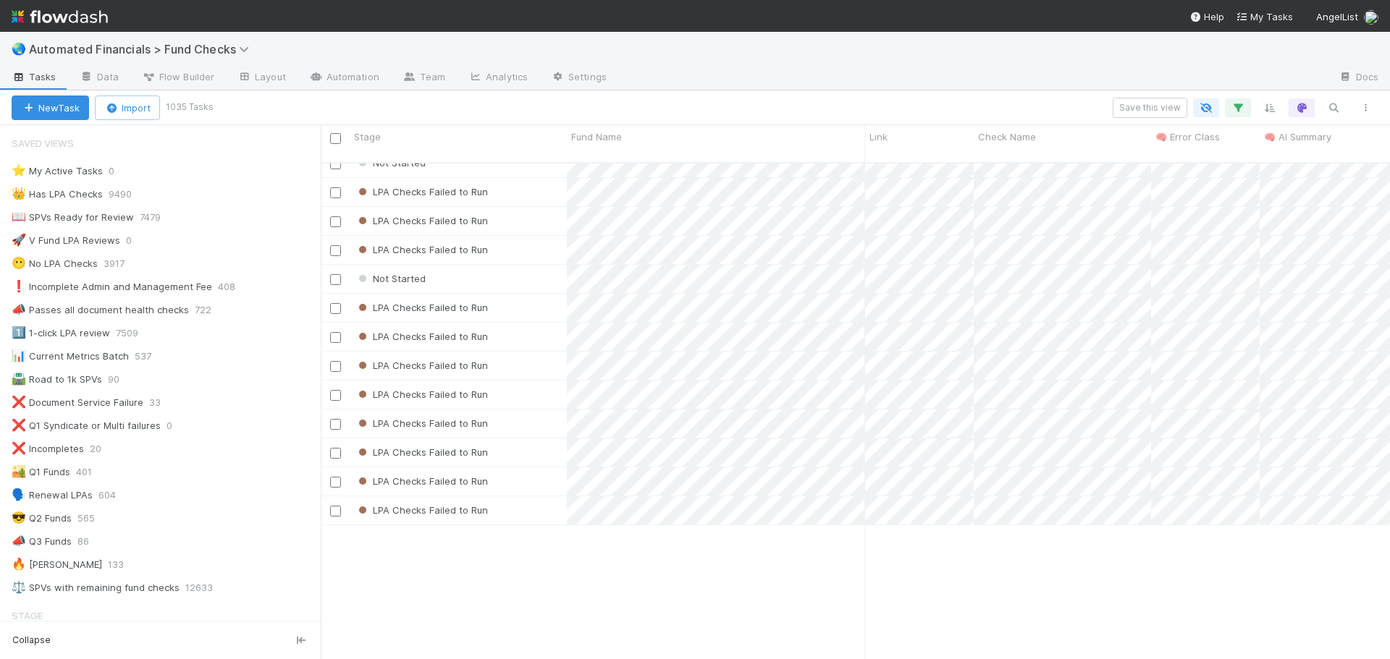
scroll to position [0, 0]
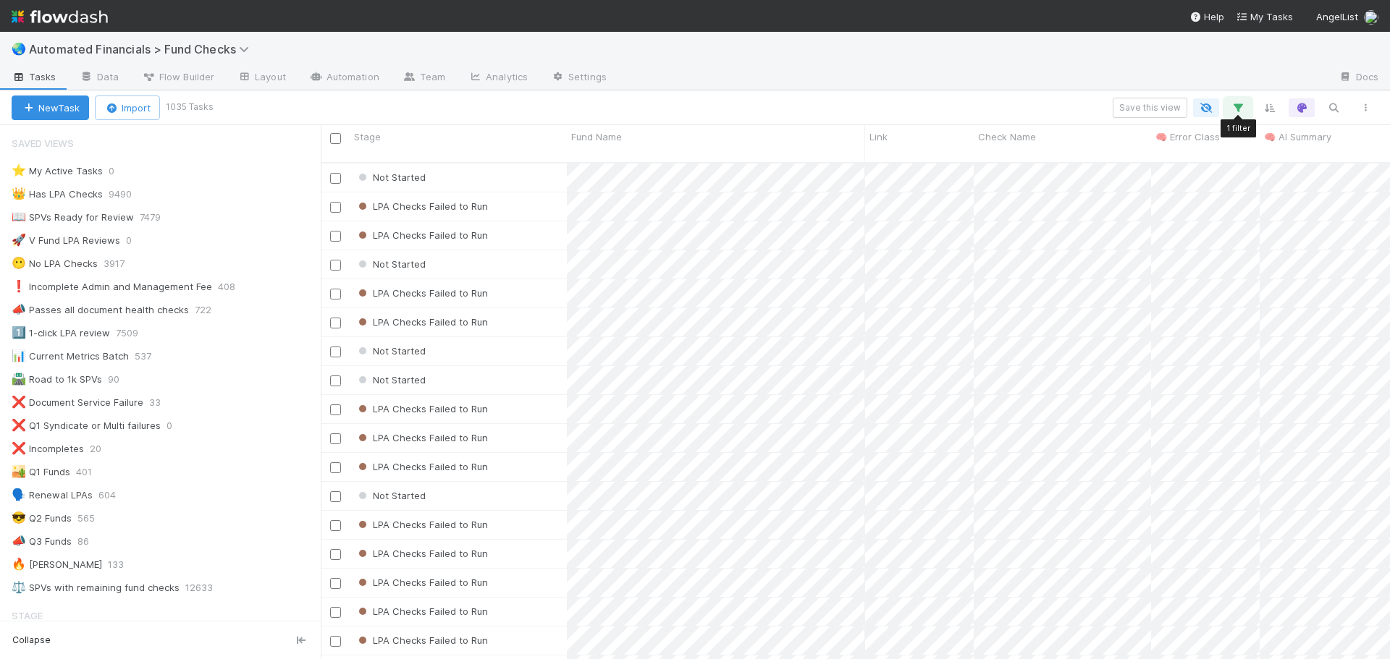
click at [1239, 109] on icon "button" at bounding box center [1237, 107] width 14 height 13
drag, startPoint x: 318, startPoint y: 177, endPoint x: 312, endPoint y: 237, distance: 61.1
click at [312, 237] on div "1 filter Reset Filters If fund -> Batch any has any of High Priority SPVs And..…" at bounding box center [695, 329] width 1390 height 659
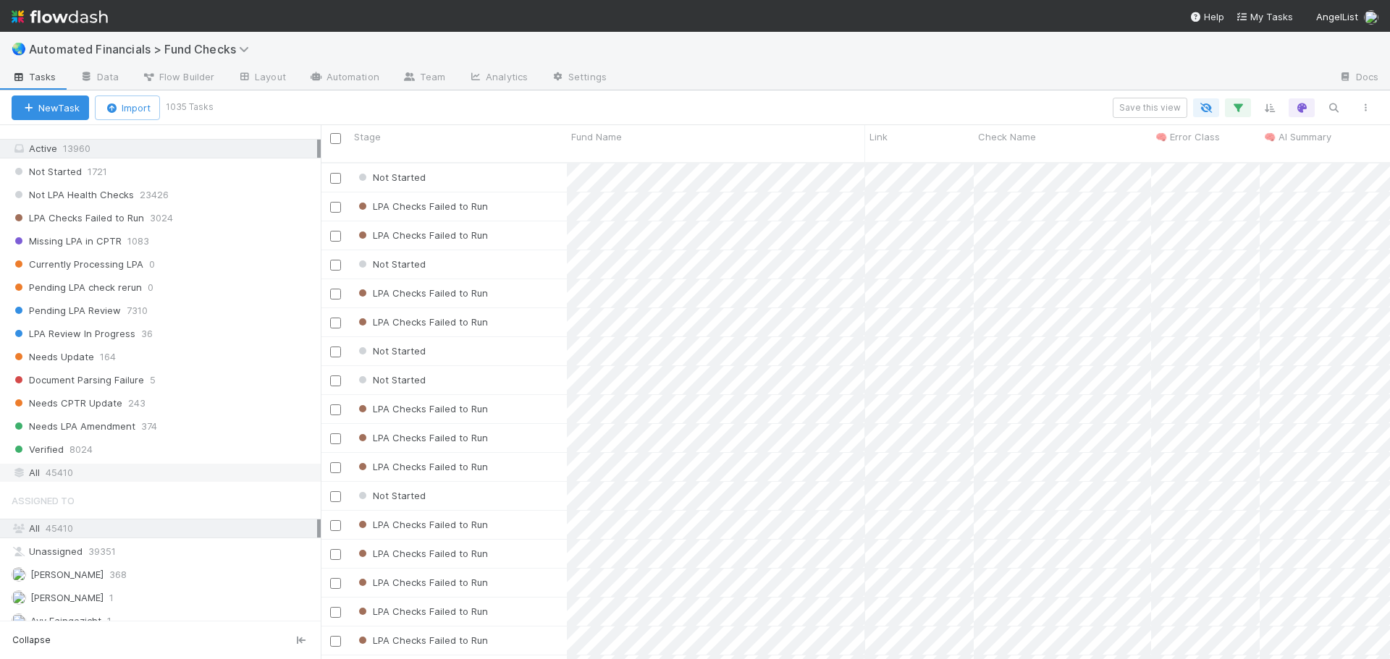
scroll to position [497, 0]
click at [120, 475] on div "All 45410" at bounding box center [164, 472] width 305 height 18
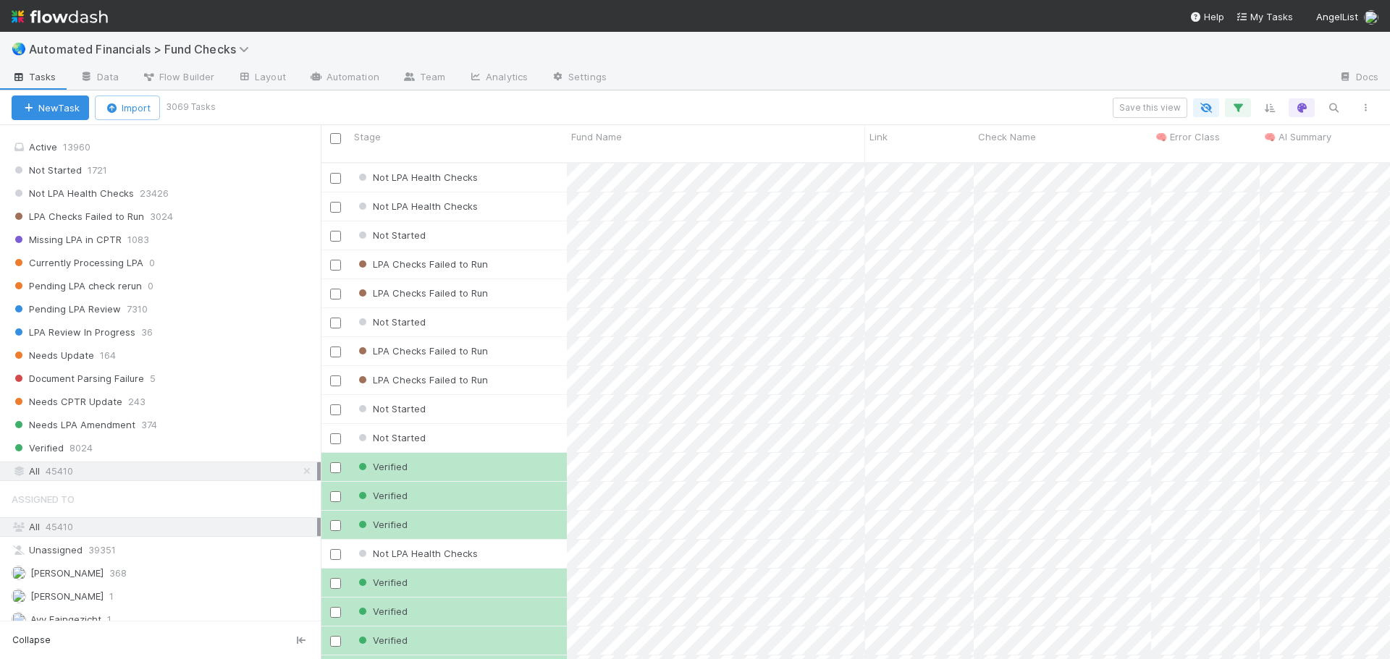
scroll to position [498, 1058]
click at [1238, 106] on icon "button" at bounding box center [1237, 107] width 14 height 13
click at [833, 229] on link "And.." at bounding box center [830, 226] width 46 height 21
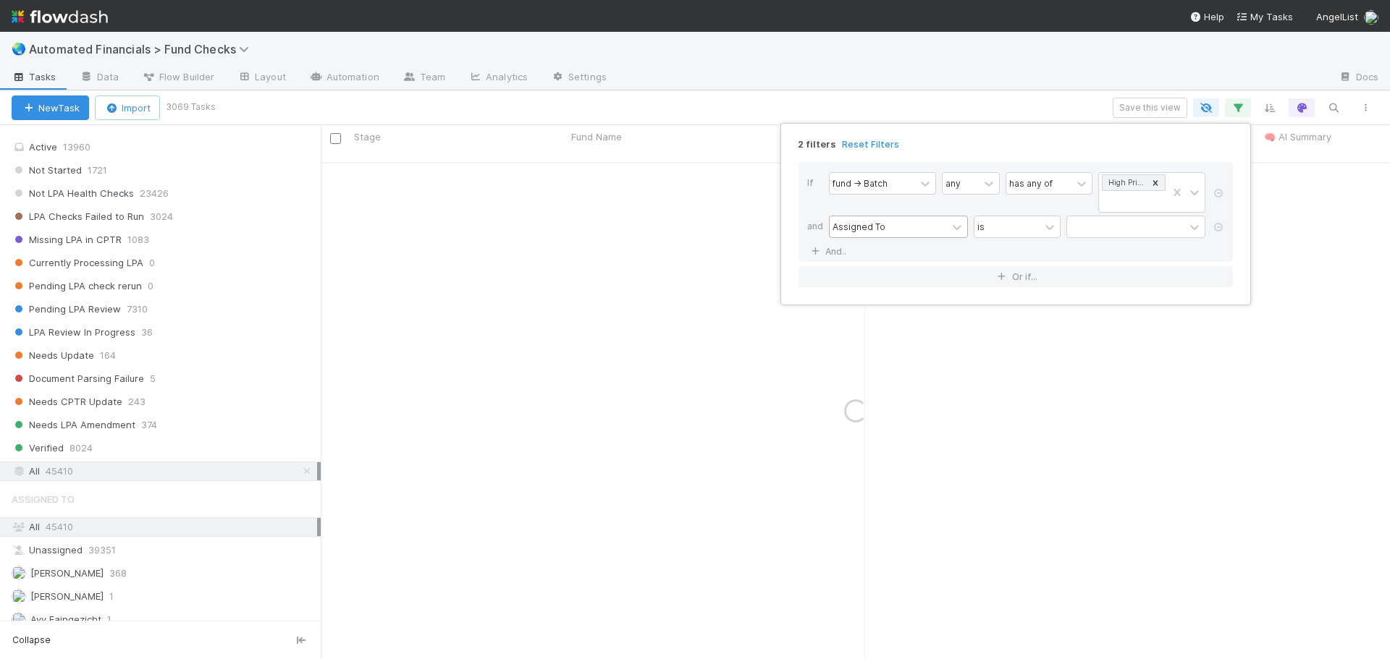
click at [859, 227] on div "Assigned To" at bounding box center [858, 226] width 53 height 13
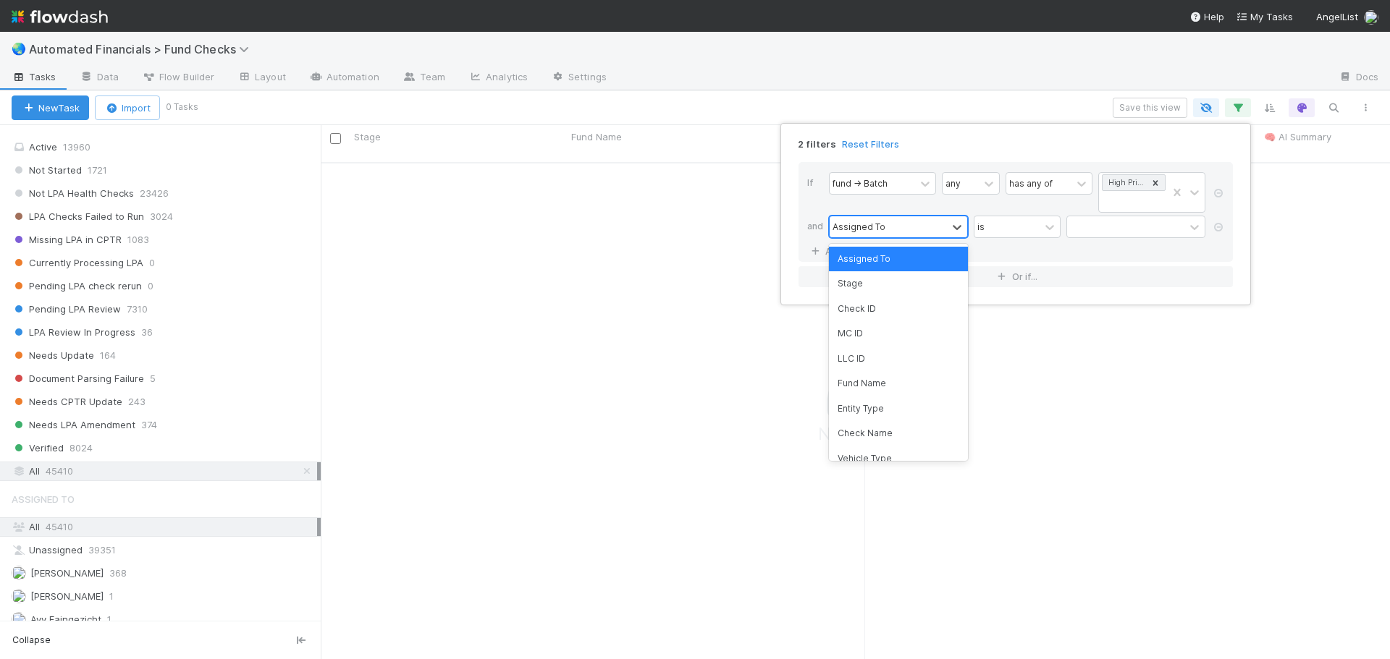
scroll to position [487, 1058]
type input "stage"
click at [853, 263] on div "Stage" at bounding box center [898, 259] width 139 height 25
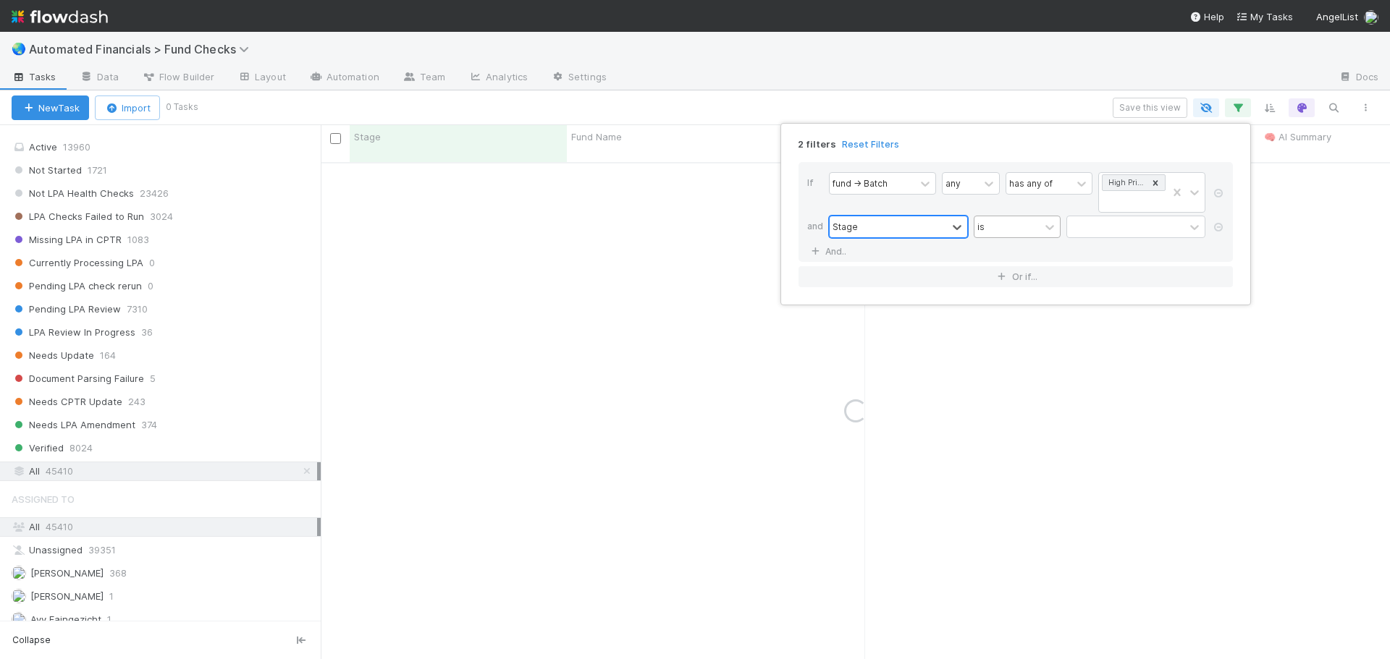
click at [1002, 225] on div "is" at bounding box center [1006, 226] width 65 height 21
click at [1000, 290] on div "is not" at bounding box center [1017, 283] width 87 height 25
click at [1084, 227] on div at bounding box center [1125, 226] width 117 height 21
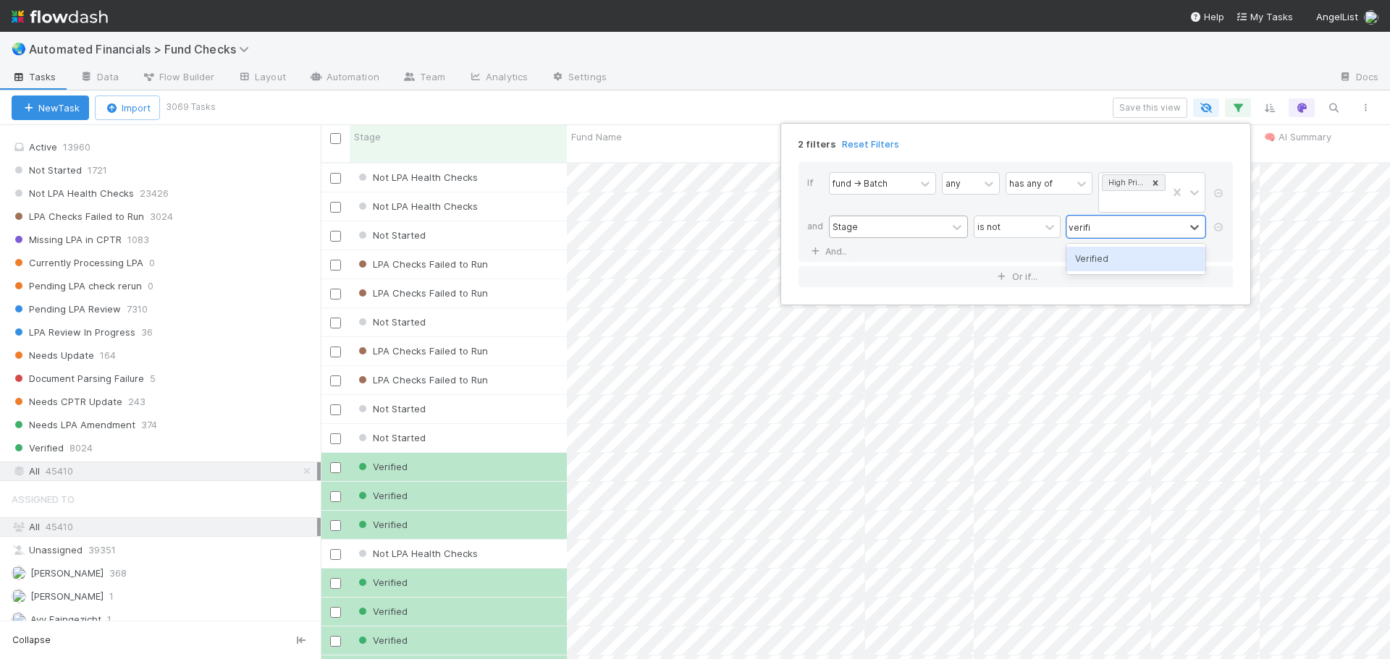
scroll to position [498, 1058]
type input "verified"
click at [1096, 253] on div "Verified" at bounding box center [1135, 259] width 139 height 25
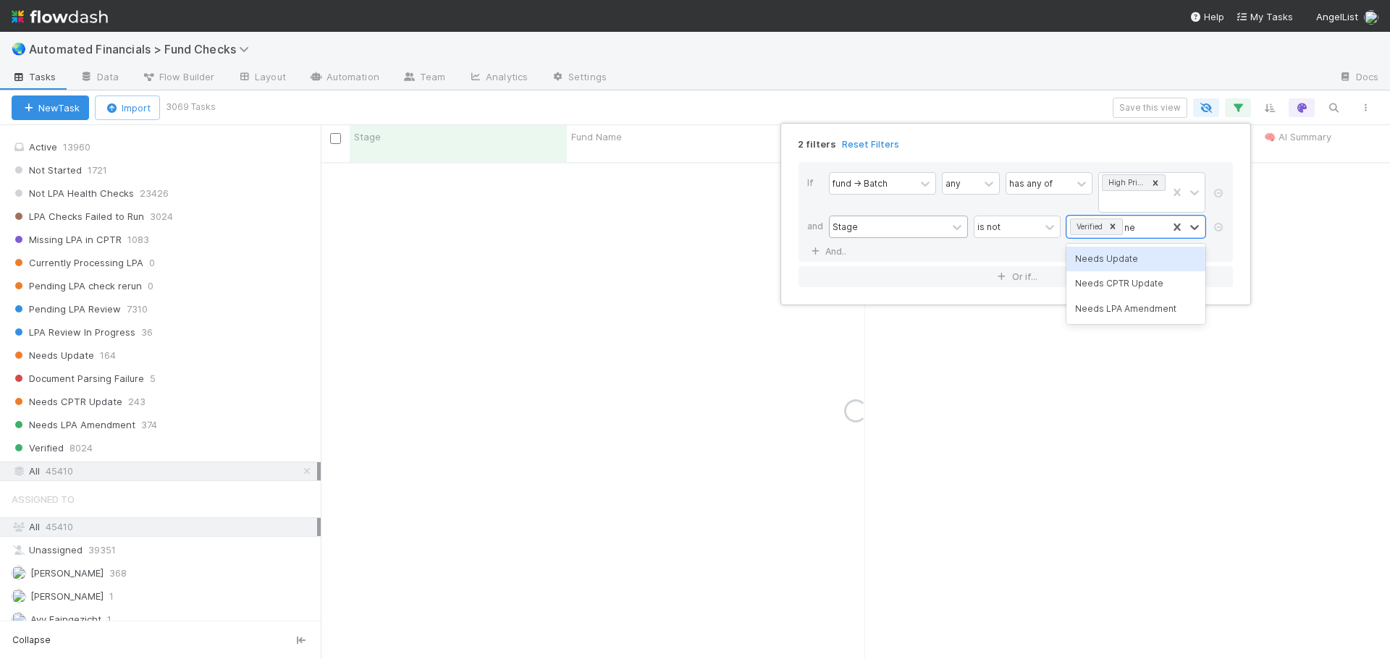
type input "n"
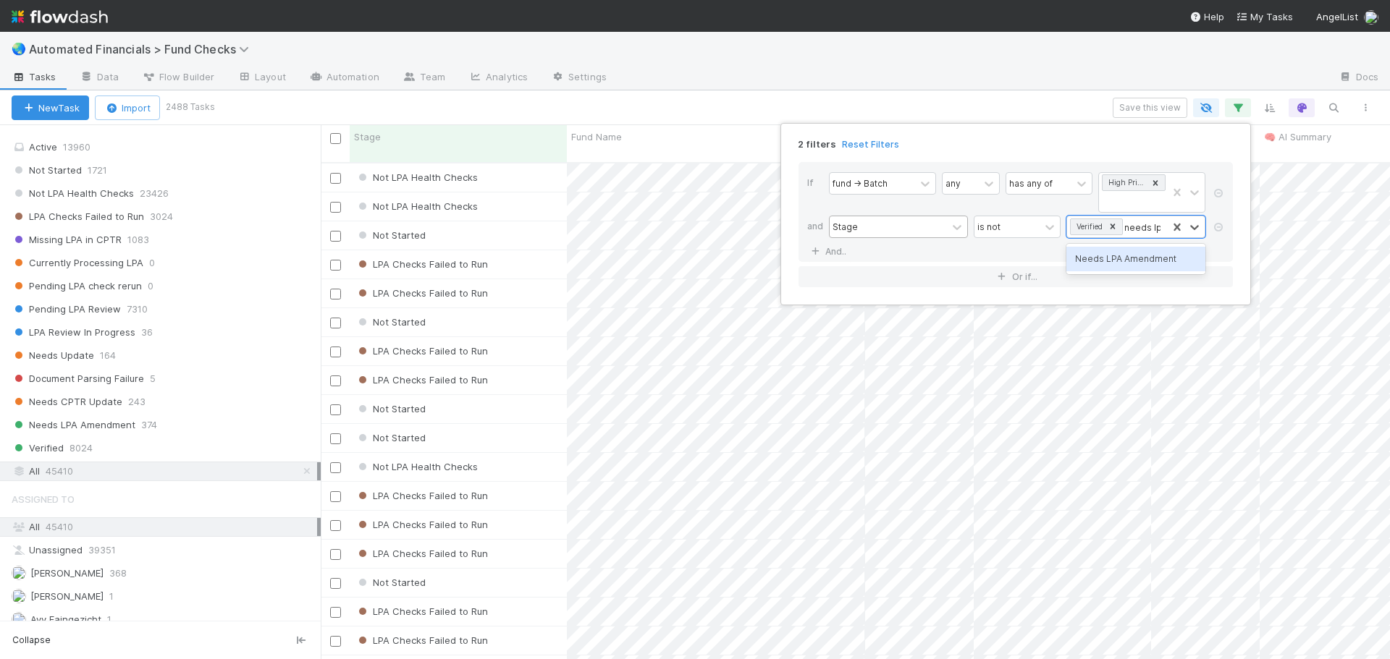
type input "needs lpa"
click at [1125, 260] on div "Needs LPA Amendment" at bounding box center [1135, 259] width 139 height 25
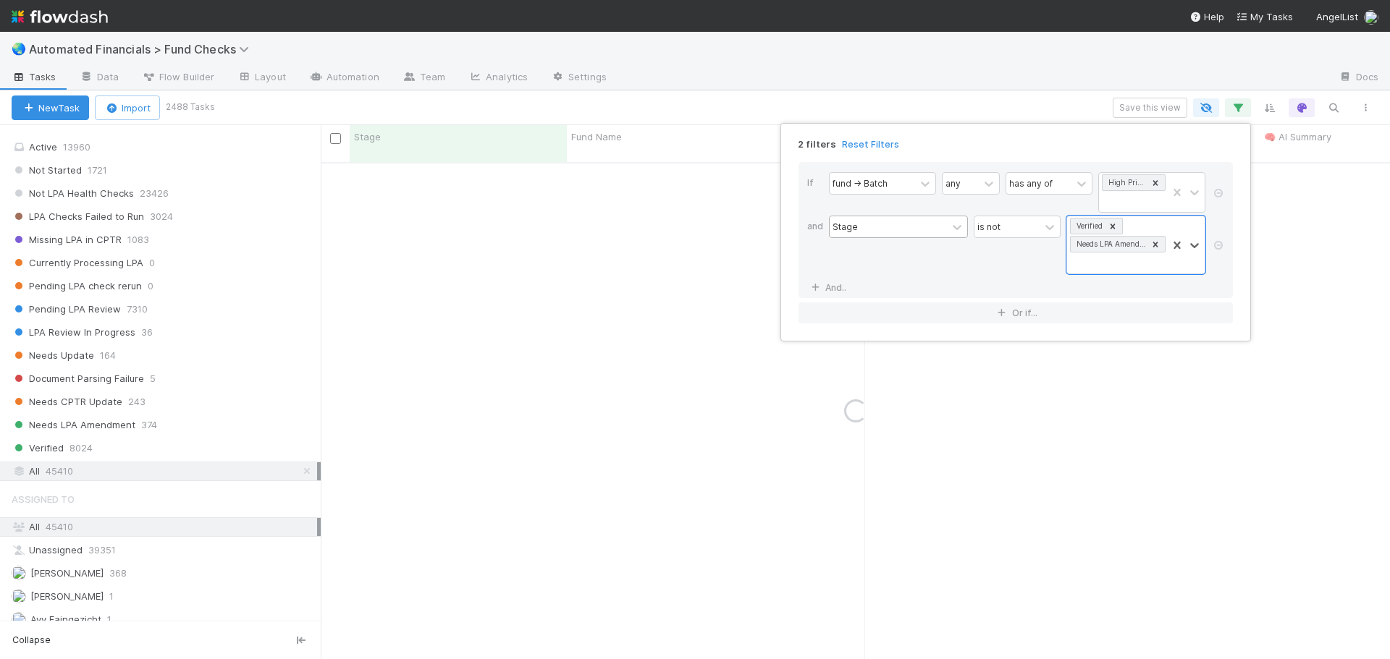
click at [998, 265] on div "is not" at bounding box center [1017, 245] width 87 height 59
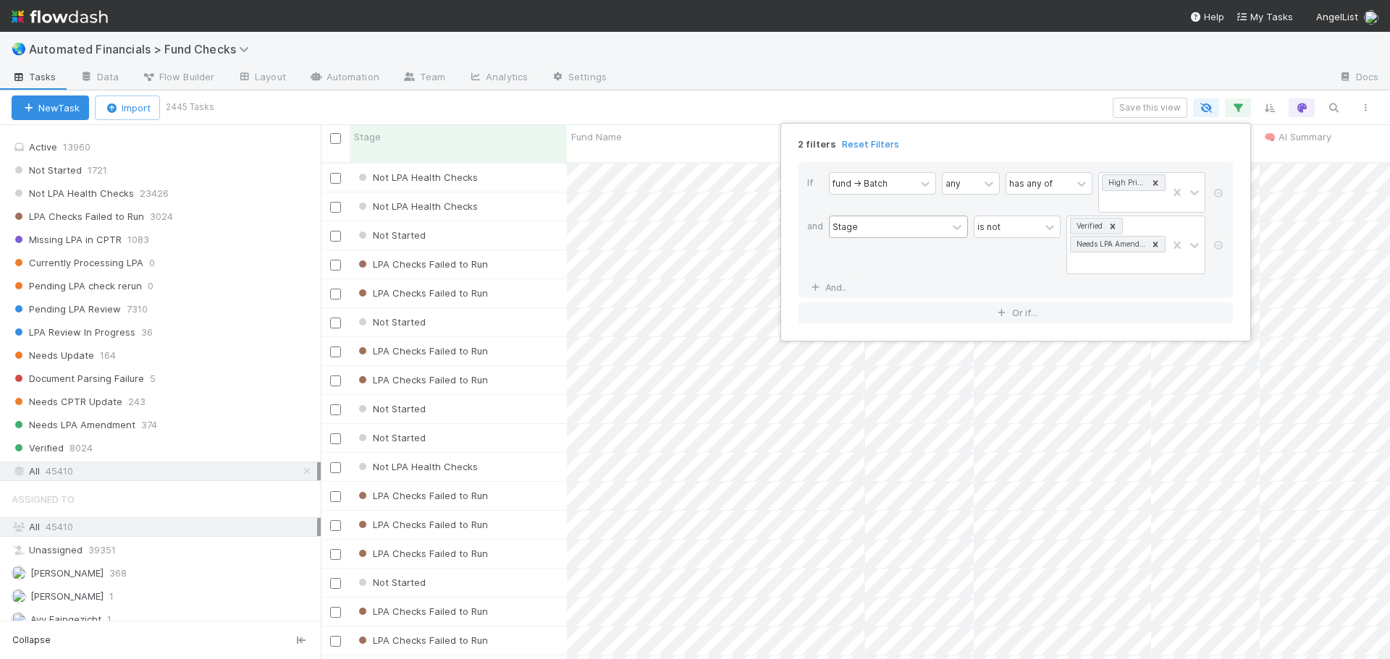
click at [953, 105] on div "2 filters Reset Filters If fund -> Batch any has any of High Priority SPVs and …" at bounding box center [695, 329] width 1390 height 659
click at [1364, 108] on icon "button" at bounding box center [1365, 108] width 14 height 9
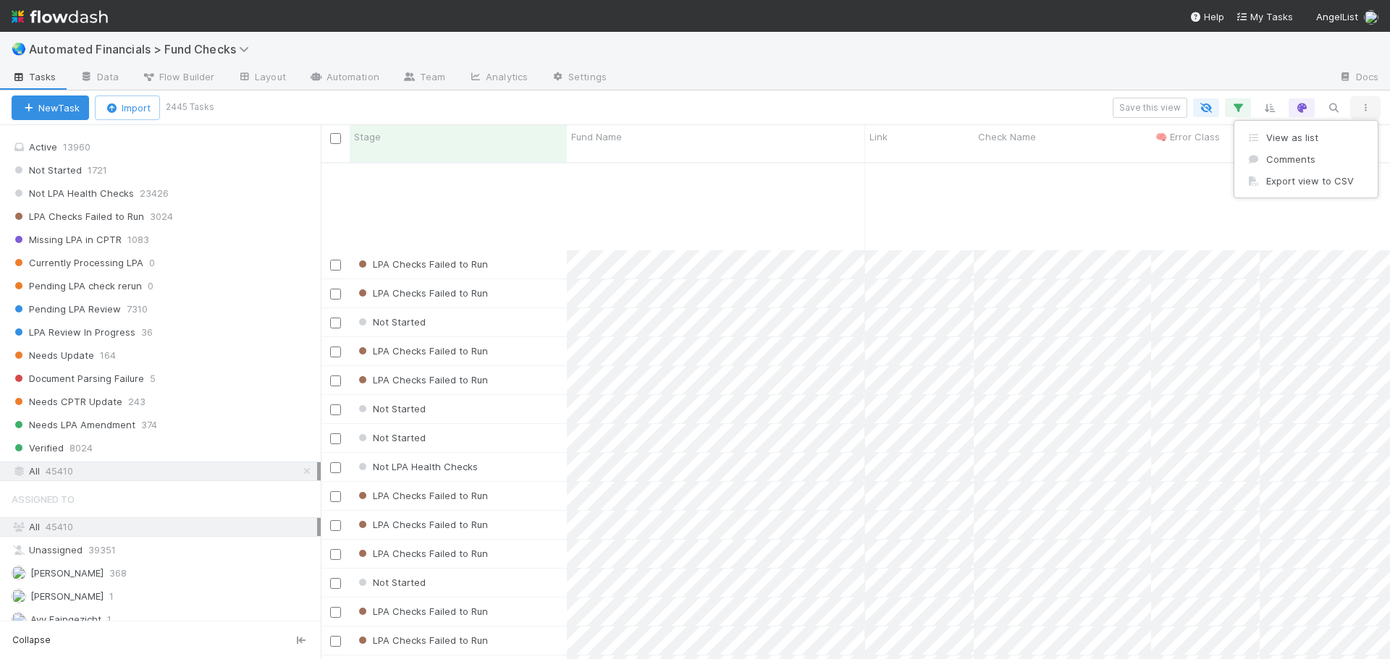
scroll to position [145, 0]
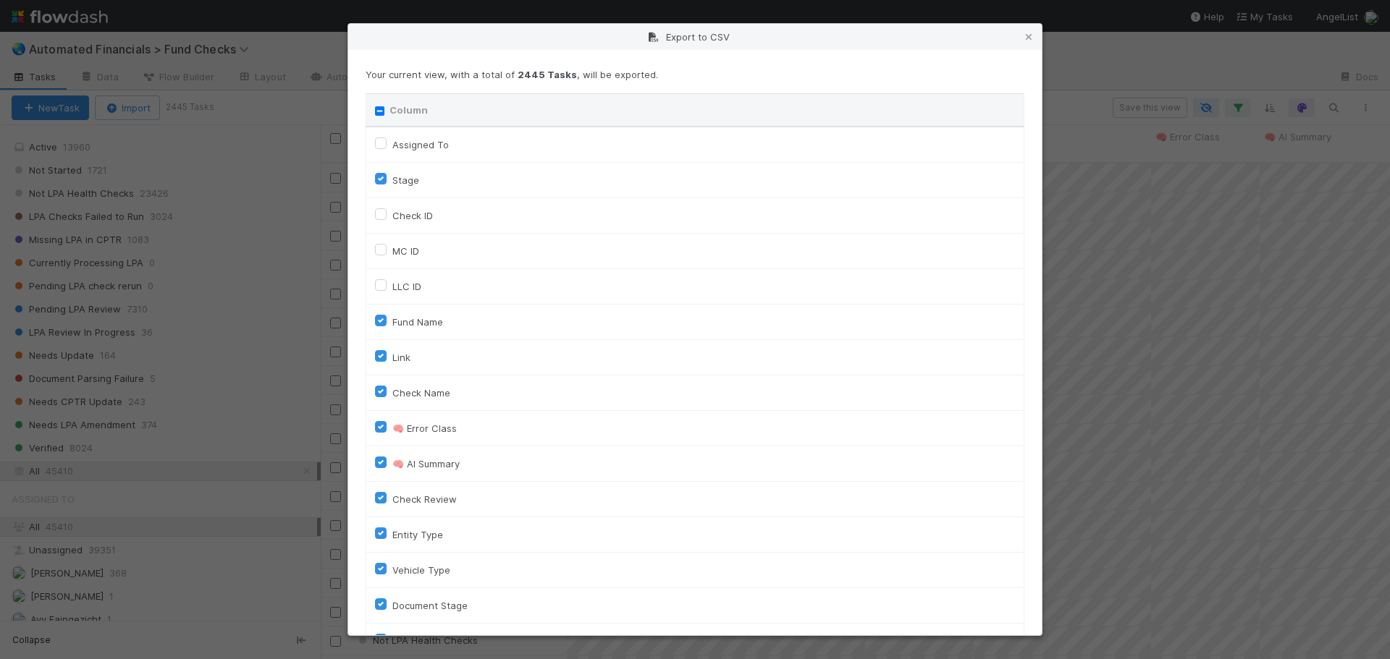
click at [376, 113] on input "Column" at bounding box center [379, 110] width 9 height 9
checkbox input "true"
checkbox To "true"
checkbox input "true"
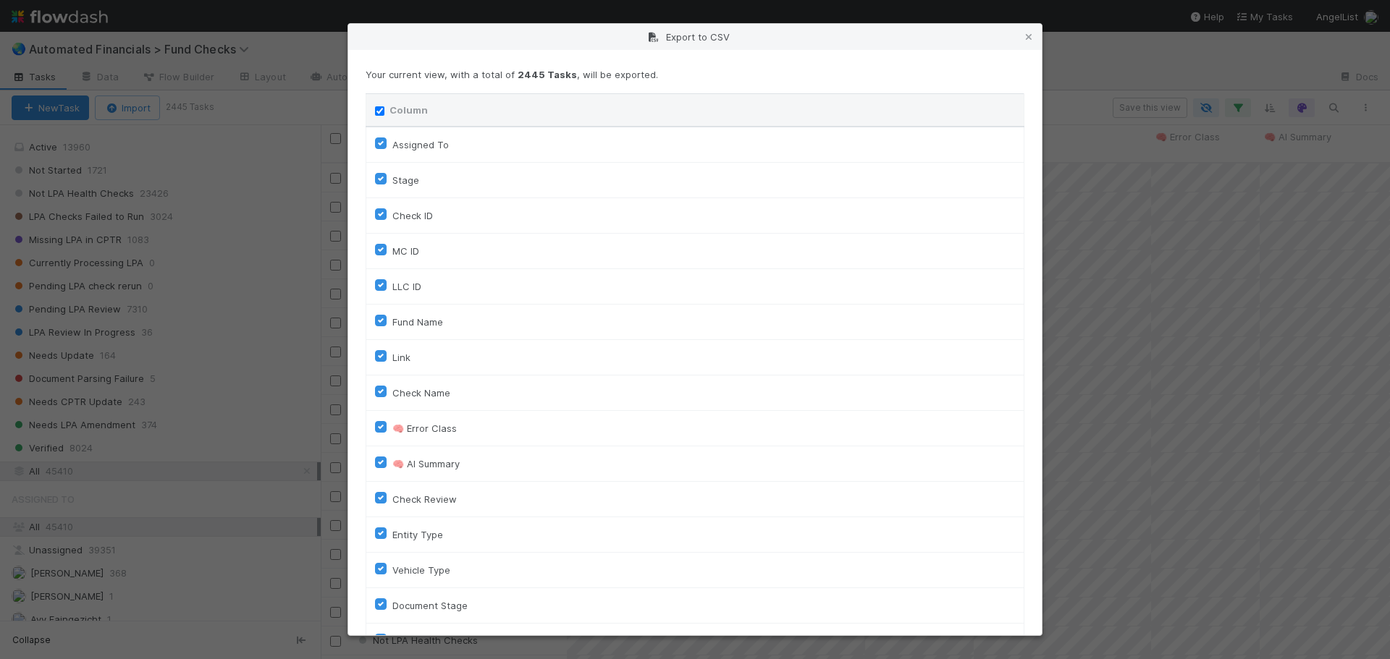
checkbox input "true"
checkbox On "true"
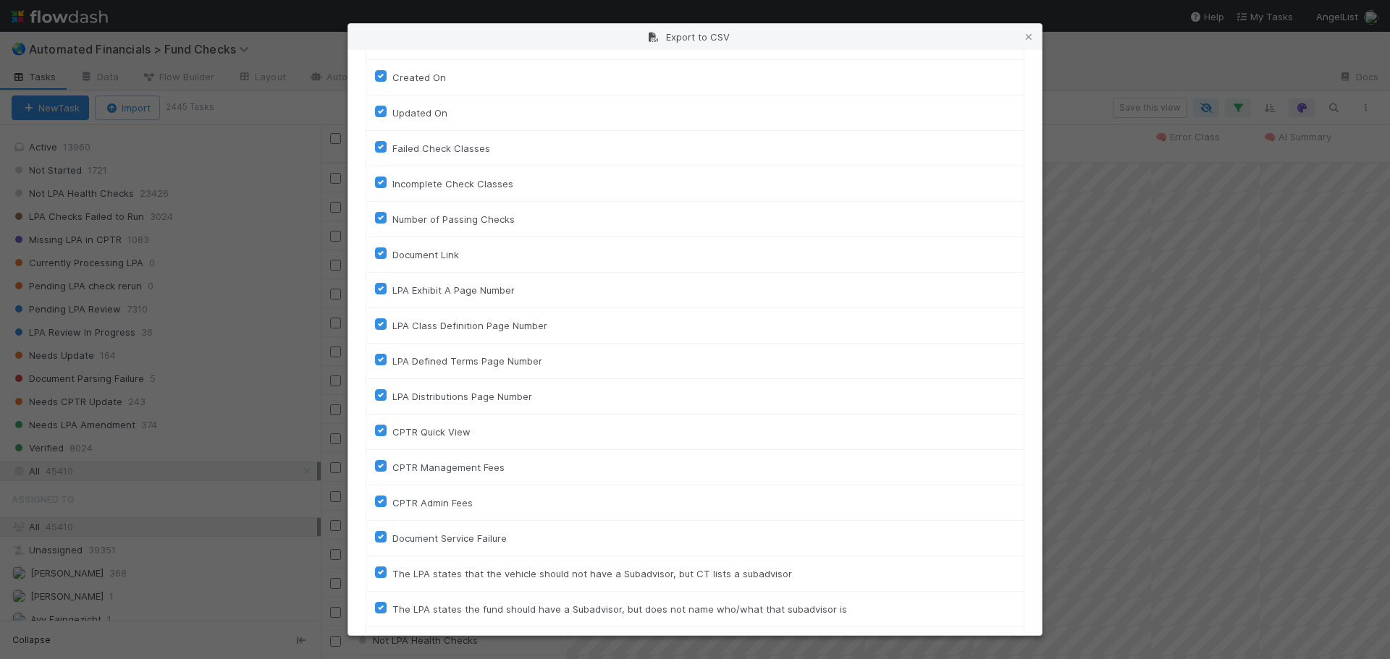
scroll to position [822, 0]
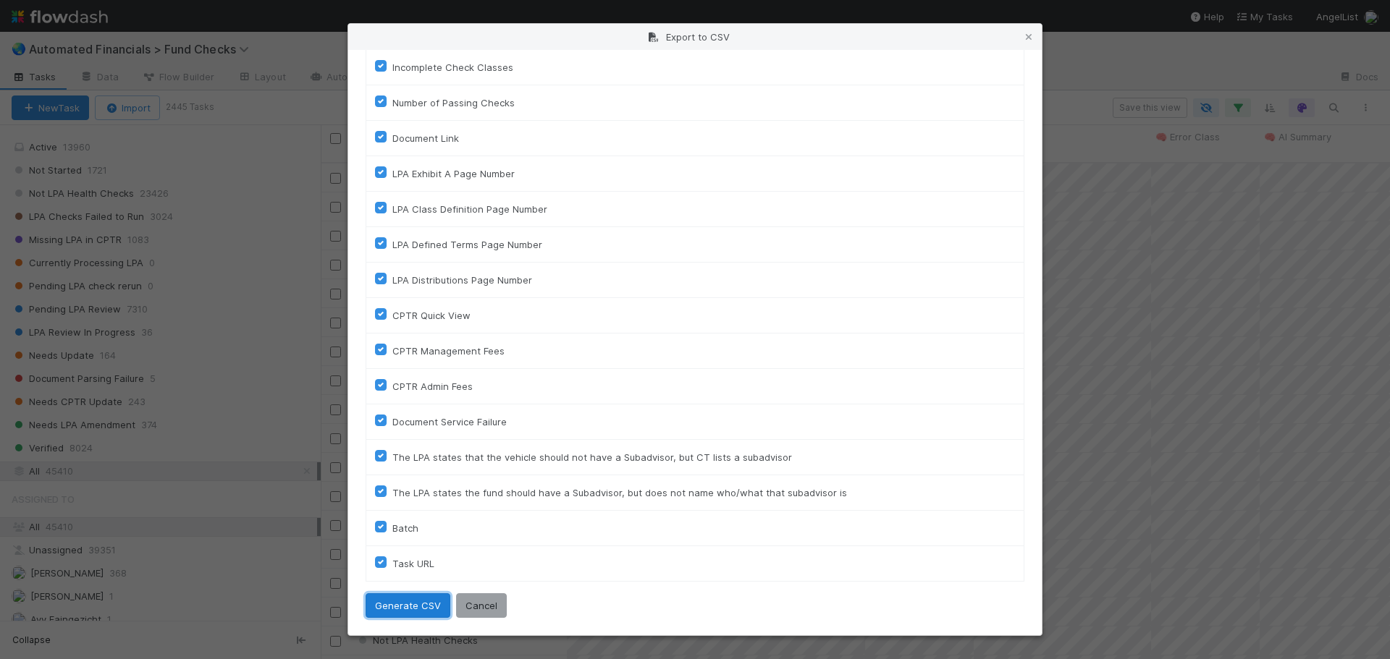
click at [408, 615] on button "Generate CSV" at bounding box center [408, 606] width 85 height 25
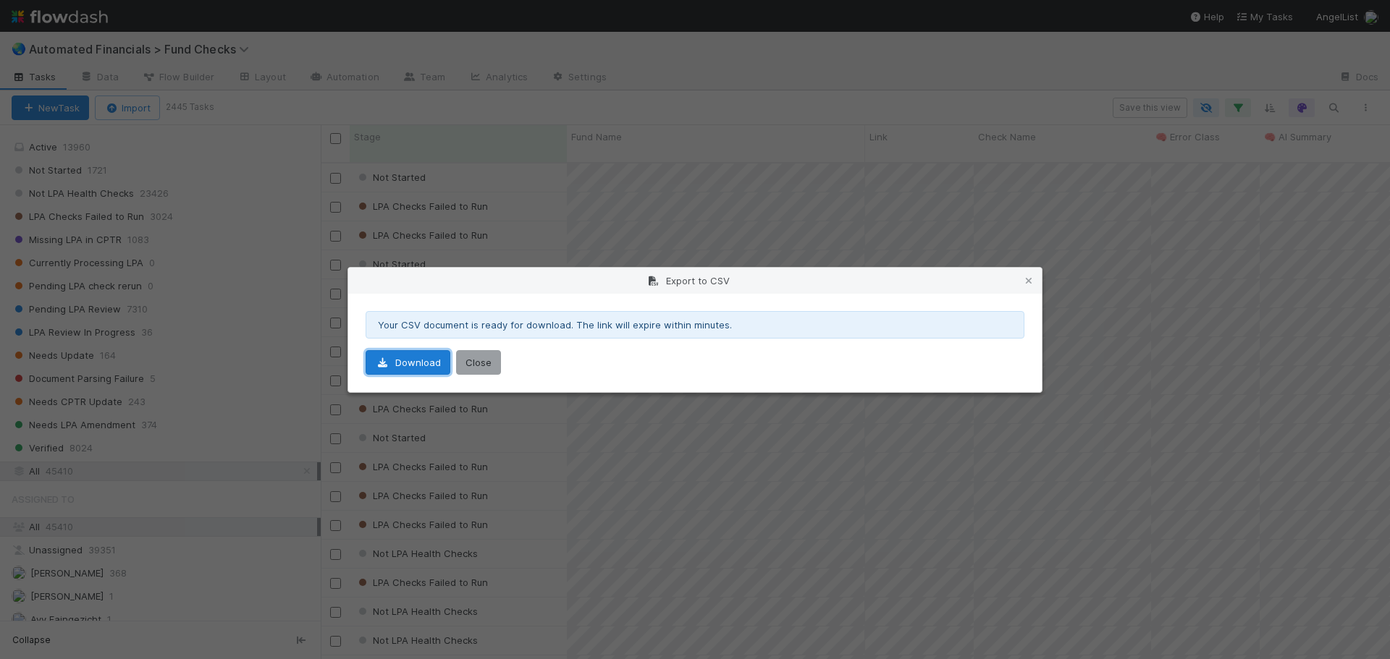
click at [405, 365] on link "Download" at bounding box center [408, 362] width 85 height 25
drag, startPoint x: 479, startPoint y: 368, endPoint x: 287, endPoint y: 54, distance: 368.4
click at [479, 368] on button "Close" at bounding box center [478, 362] width 45 height 25
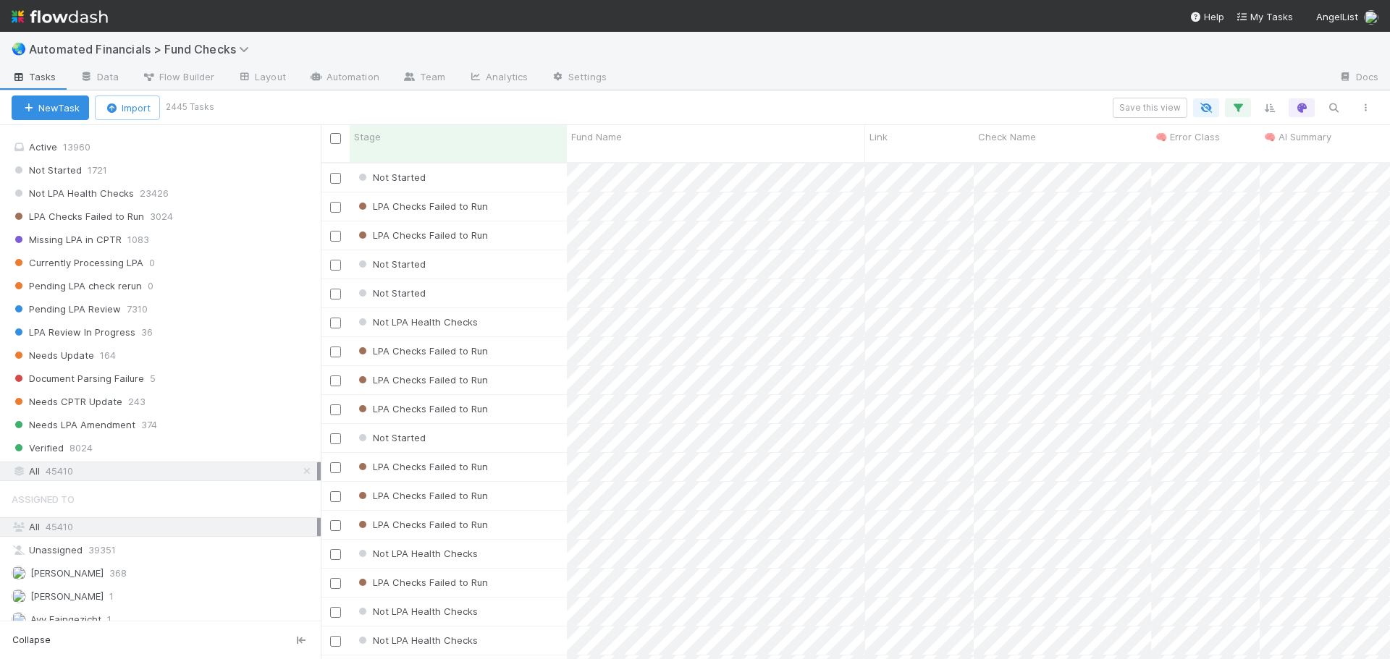
click at [749, 59] on div "🌏 Automated Financials > Fund Checks" at bounding box center [695, 49] width 1390 height 35
click at [1237, 108] on icon "button" at bounding box center [1237, 107] width 14 height 13
click at [1220, 244] on icon at bounding box center [1218, 245] width 14 height 9
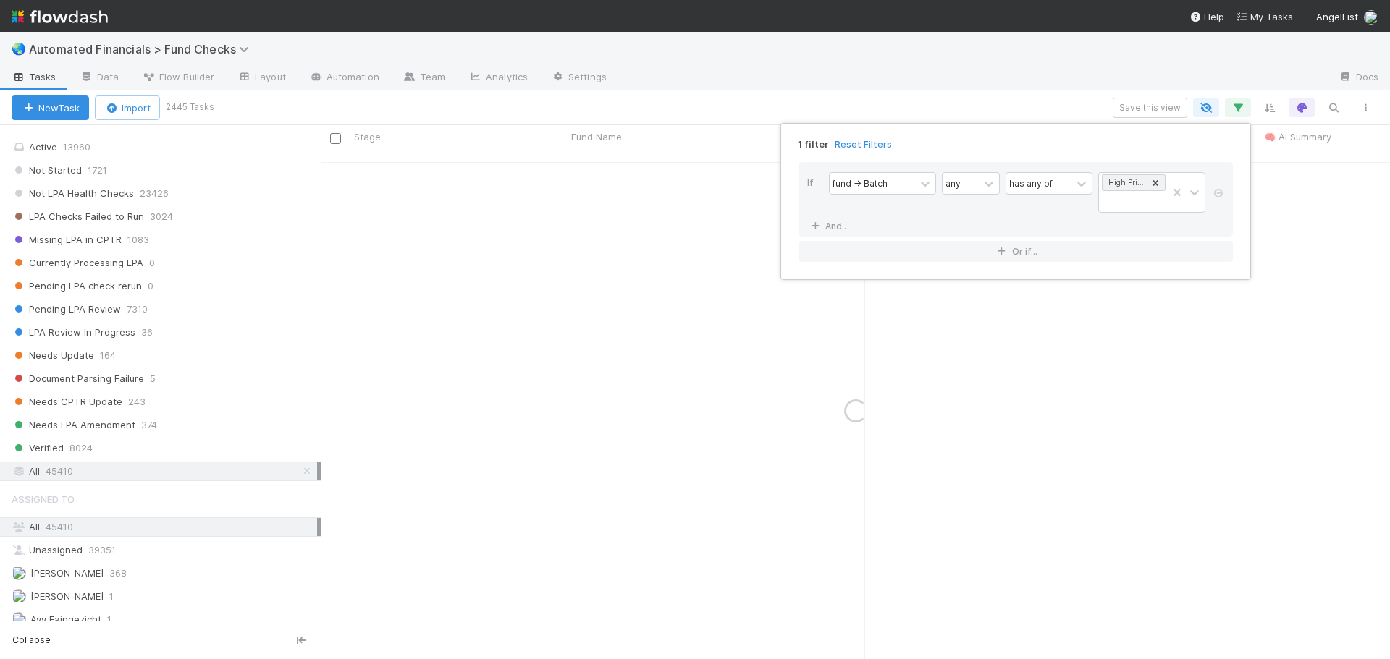
click at [1031, 109] on div "1 filter Reset Filters If fund -> Batch any has any of High Priority SPVs And..…" at bounding box center [695, 329] width 1390 height 659
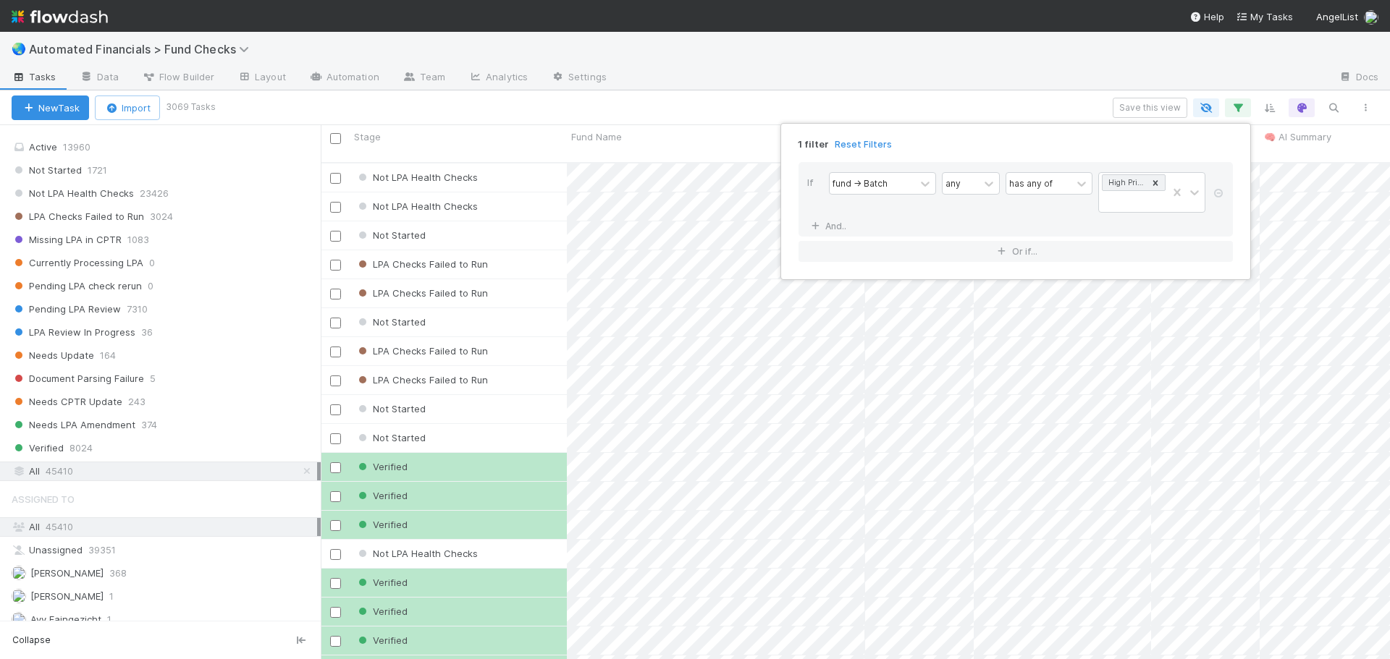
scroll to position [498, 1058]
click at [1031, 109] on div "1 filter Reset Filters If fund -> Batch any has any of High Priority SPVs And..…" at bounding box center [695, 329] width 1390 height 659
click at [1369, 109] on icon "button" at bounding box center [1365, 108] width 14 height 9
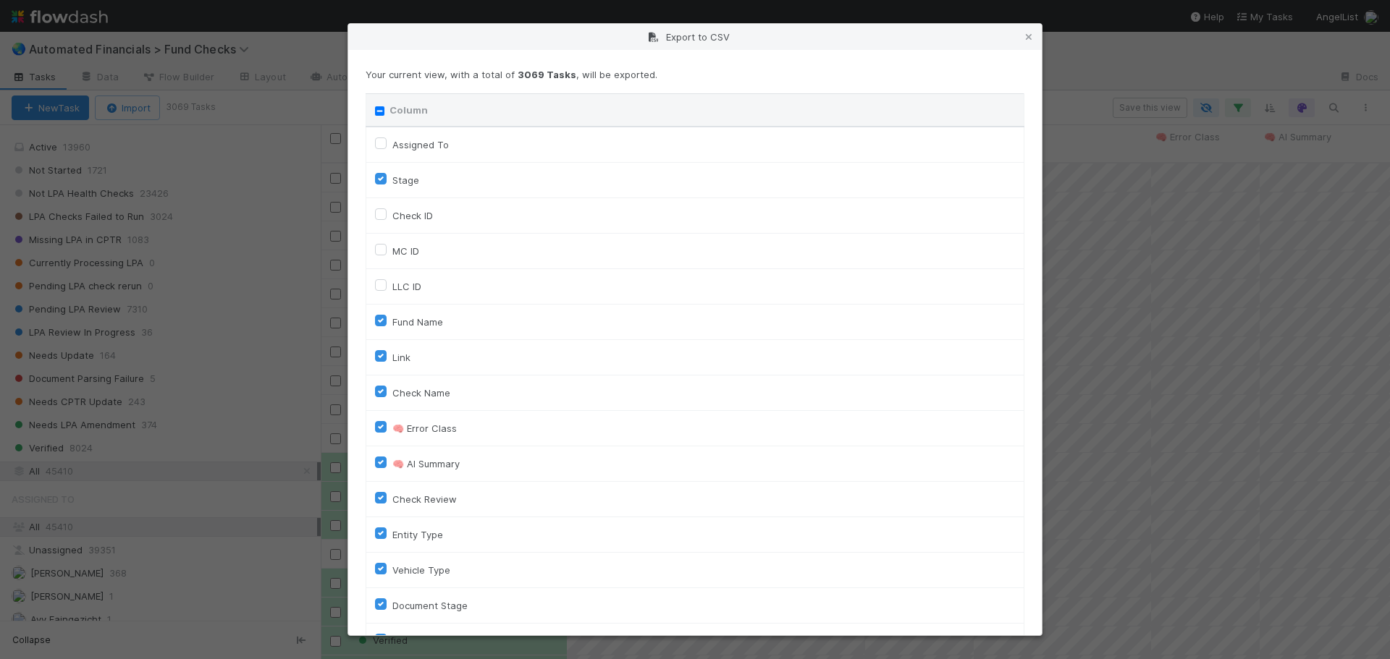
click at [380, 111] on input "Column" at bounding box center [379, 110] width 9 height 9
checkbox input "true"
checkbox To "true"
checkbox input "true"
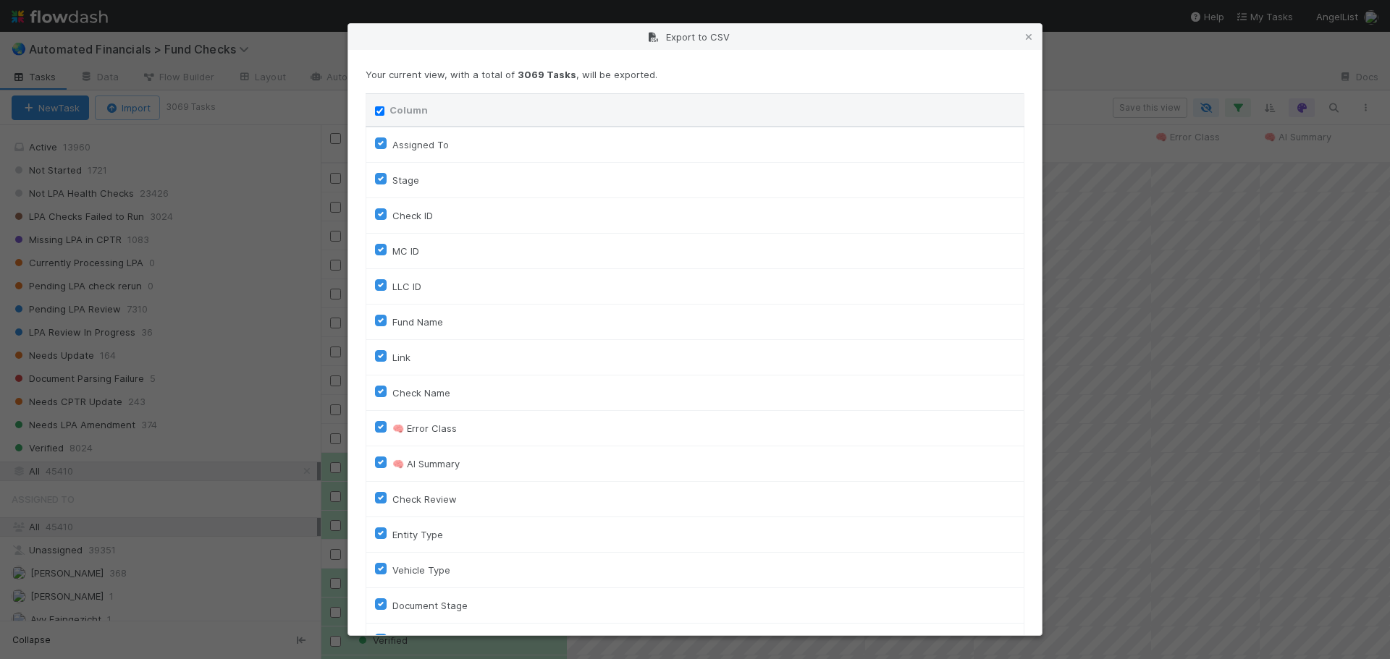
checkbox input "true"
checkbox On "true"
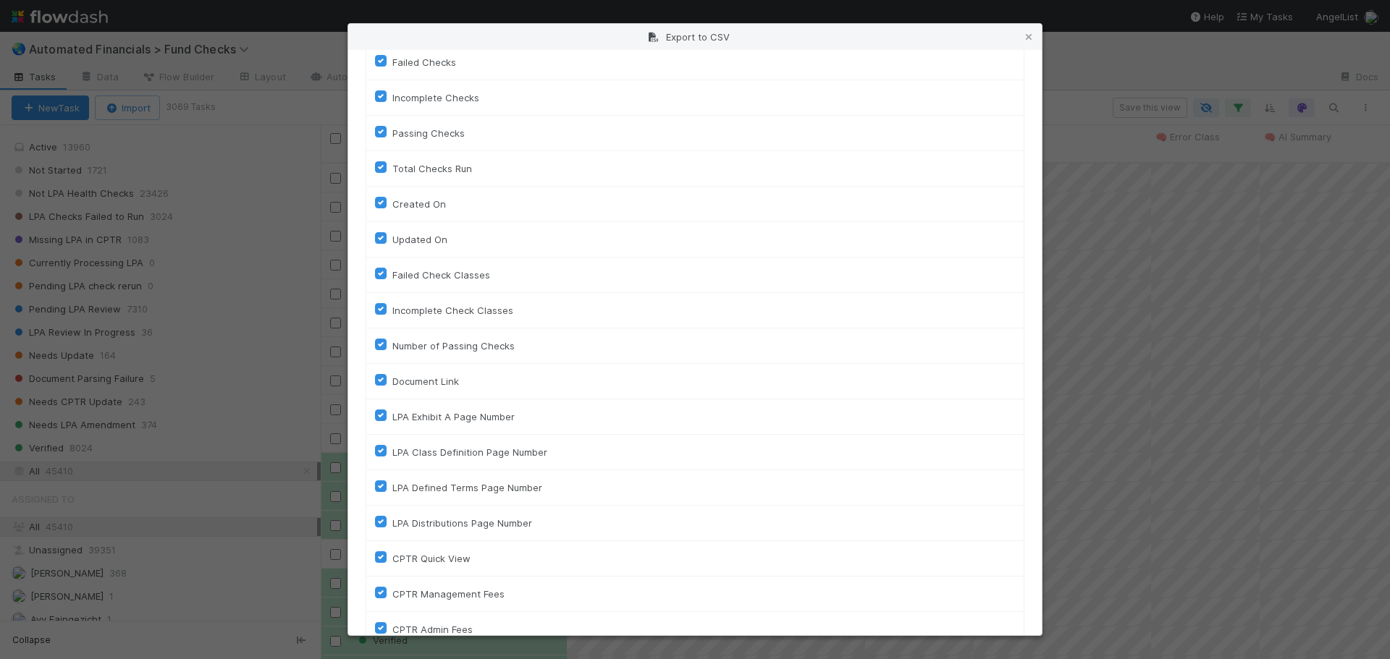
scroll to position [822, 0]
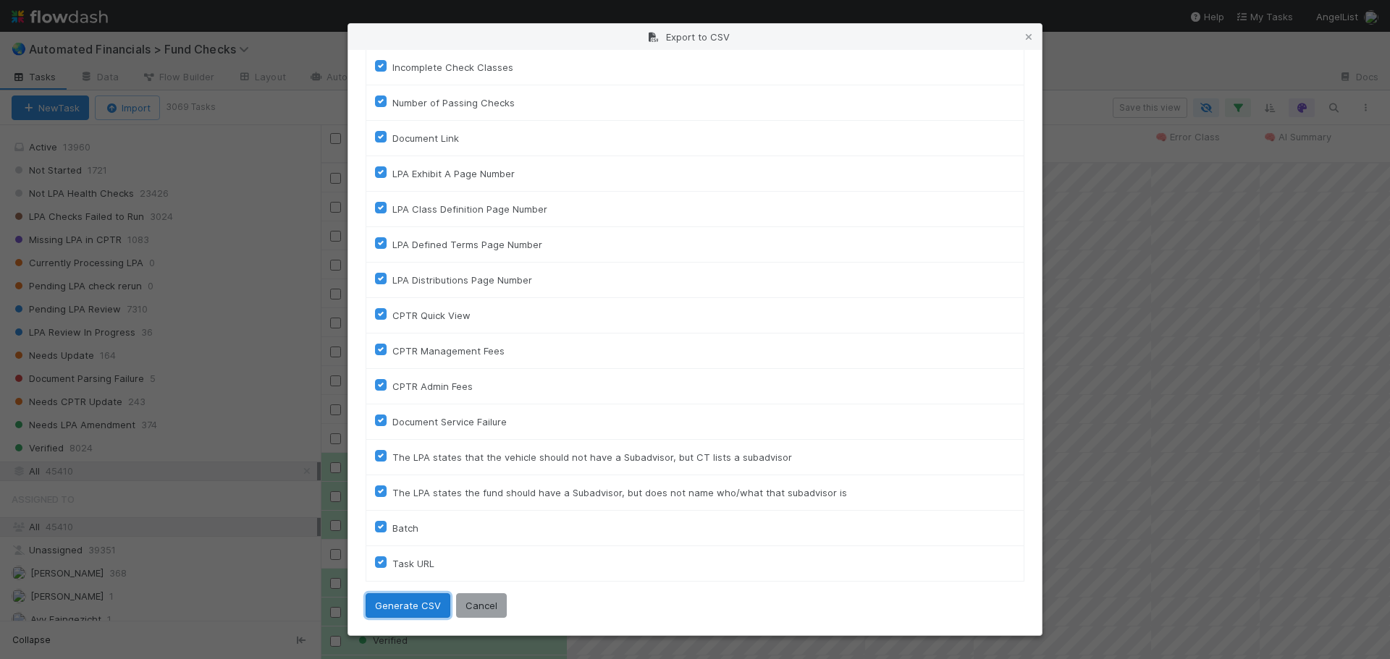
click at [407, 609] on button "Generate CSV" at bounding box center [408, 606] width 85 height 25
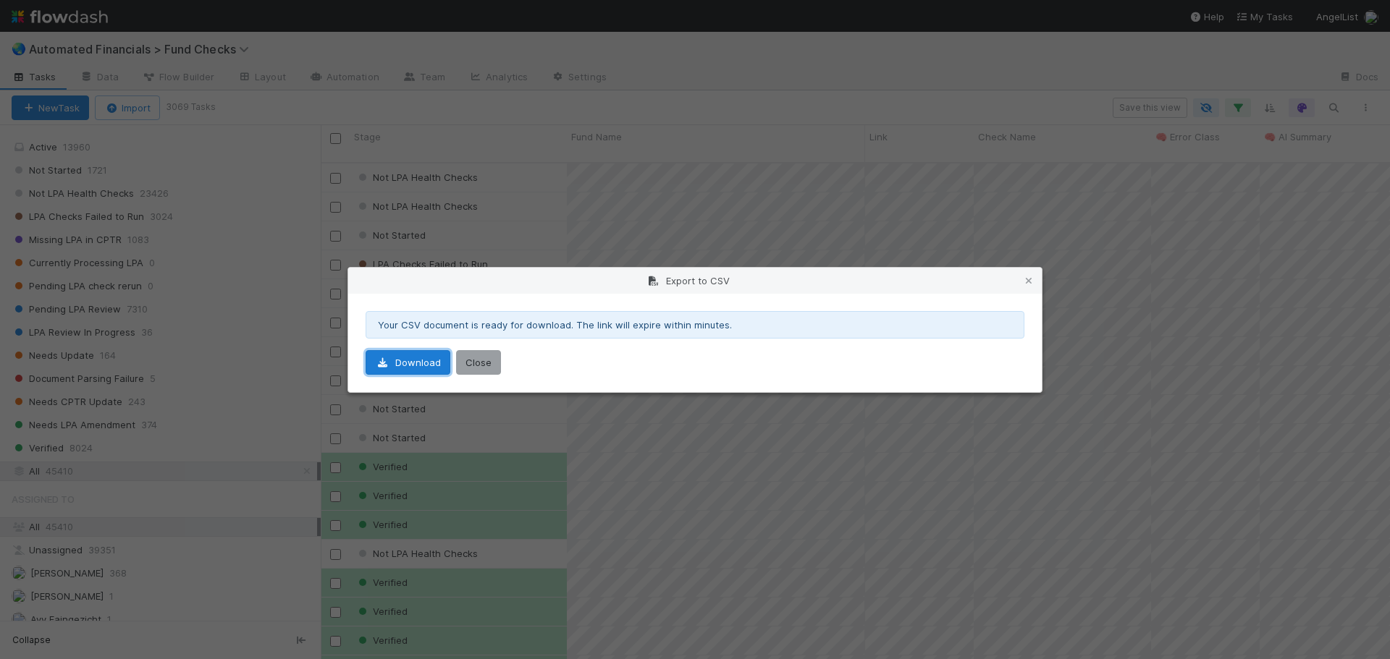
click at [395, 360] on link "Download" at bounding box center [408, 362] width 85 height 25
click at [481, 372] on button "Close" at bounding box center [478, 362] width 45 height 25
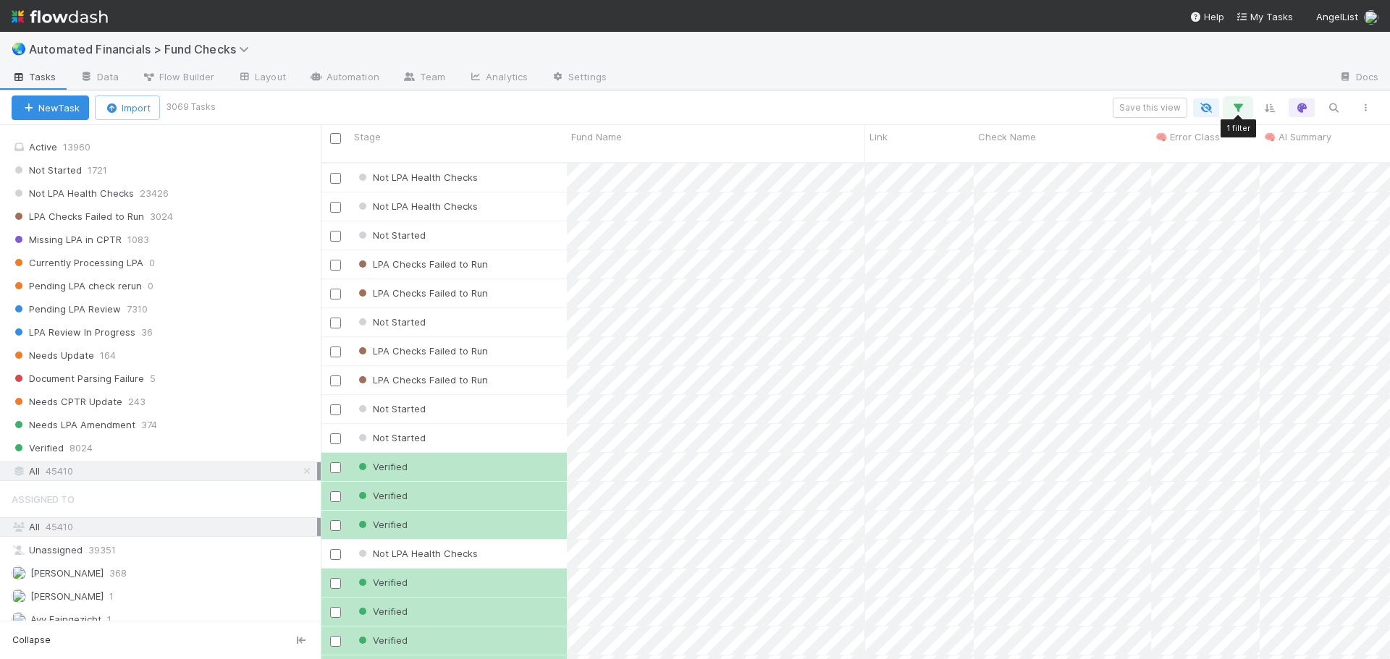
click at [1241, 108] on icon "button" at bounding box center [1237, 107] width 14 height 13
click at [836, 229] on link "And.." at bounding box center [830, 226] width 46 height 21
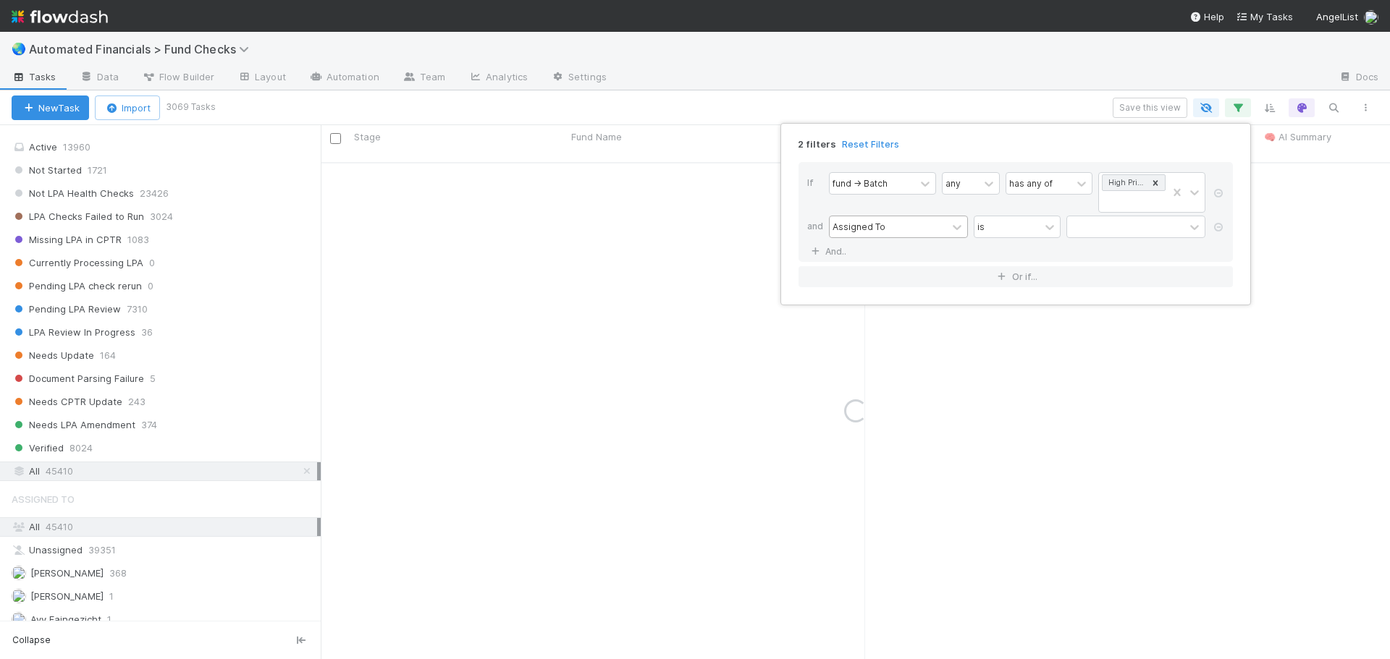
click at [849, 227] on div "Assigned To" at bounding box center [858, 226] width 53 height 13
type input "stage"
click at [870, 208] on div "fund -> Batch" at bounding box center [882, 192] width 107 height 41
click at [882, 226] on div "Assigned To" at bounding box center [858, 226] width 53 height 13
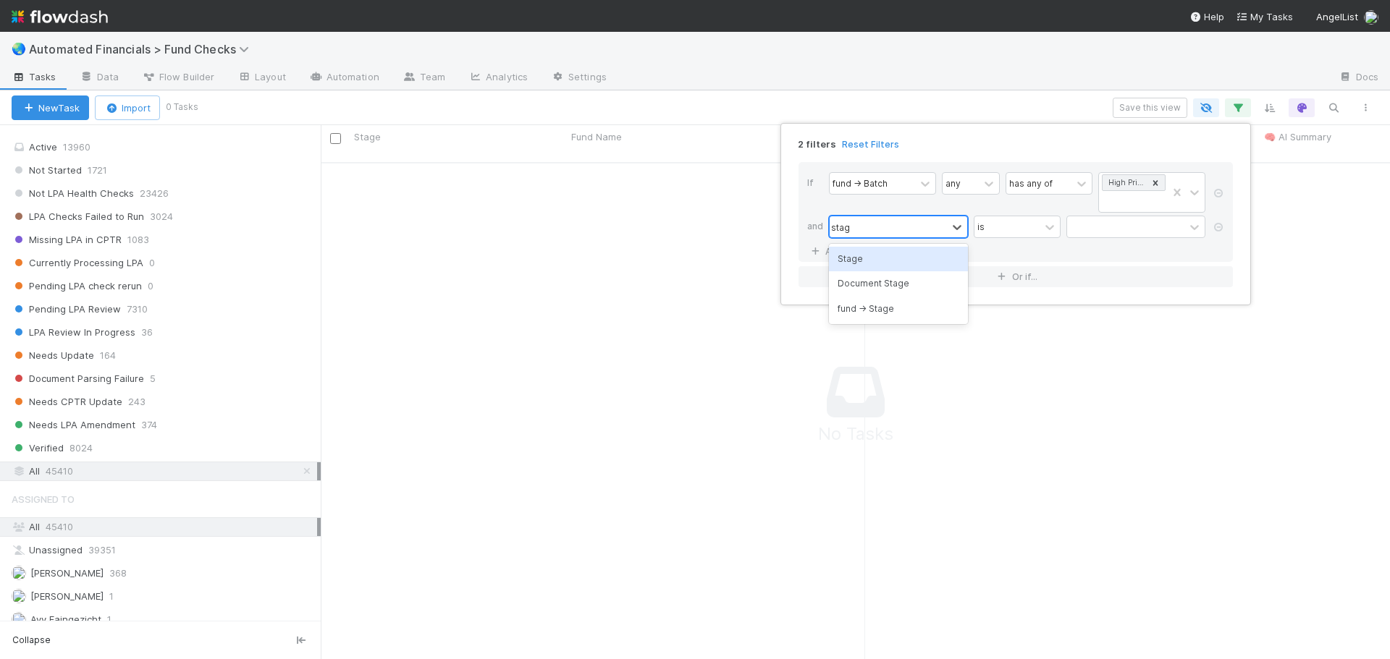
type input "stage"
click at [867, 262] on div "Stage" at bounding box center [898, 259] width 139 height 25
click at [995, 227] on div "is" at bounding box center [1006, 226] width 65 height 21
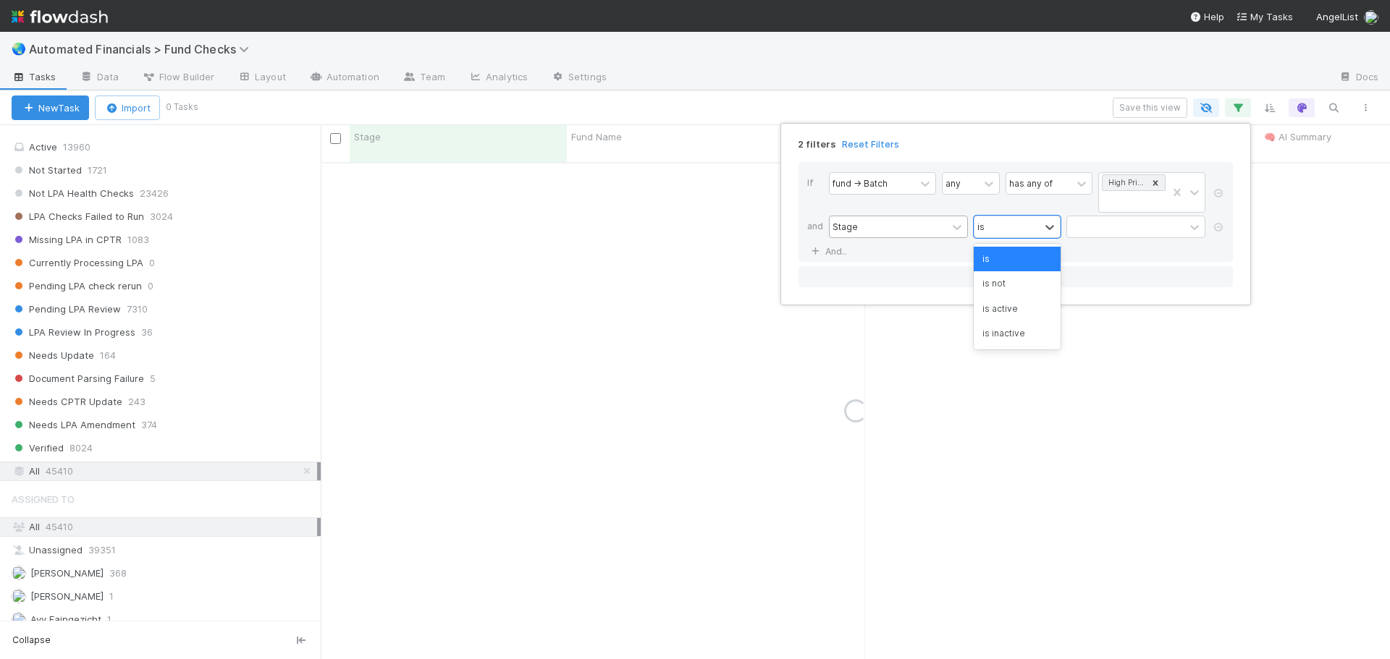
click at [1026, 284] on div "is not" at bounding box center [1017, 283] width 87 height 25
click at [1133, 226] on div at bounding box center [1125, 226] width 117 height 21
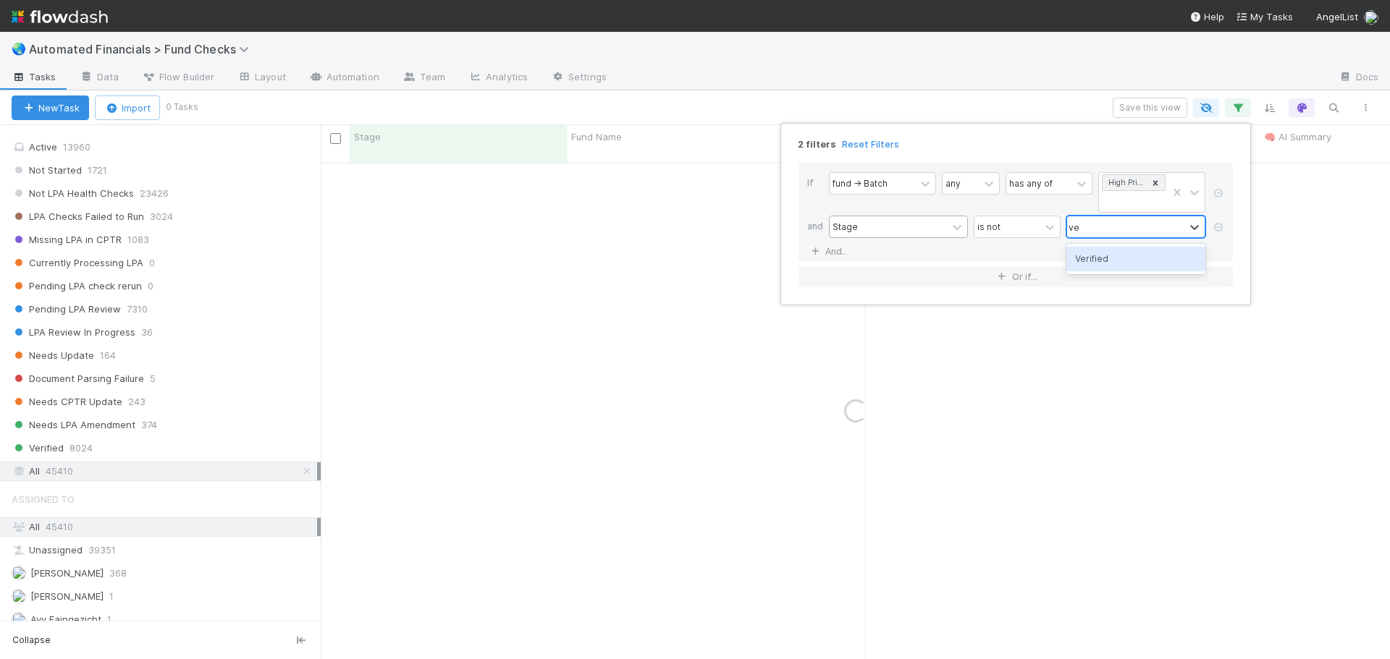
type input "ver"
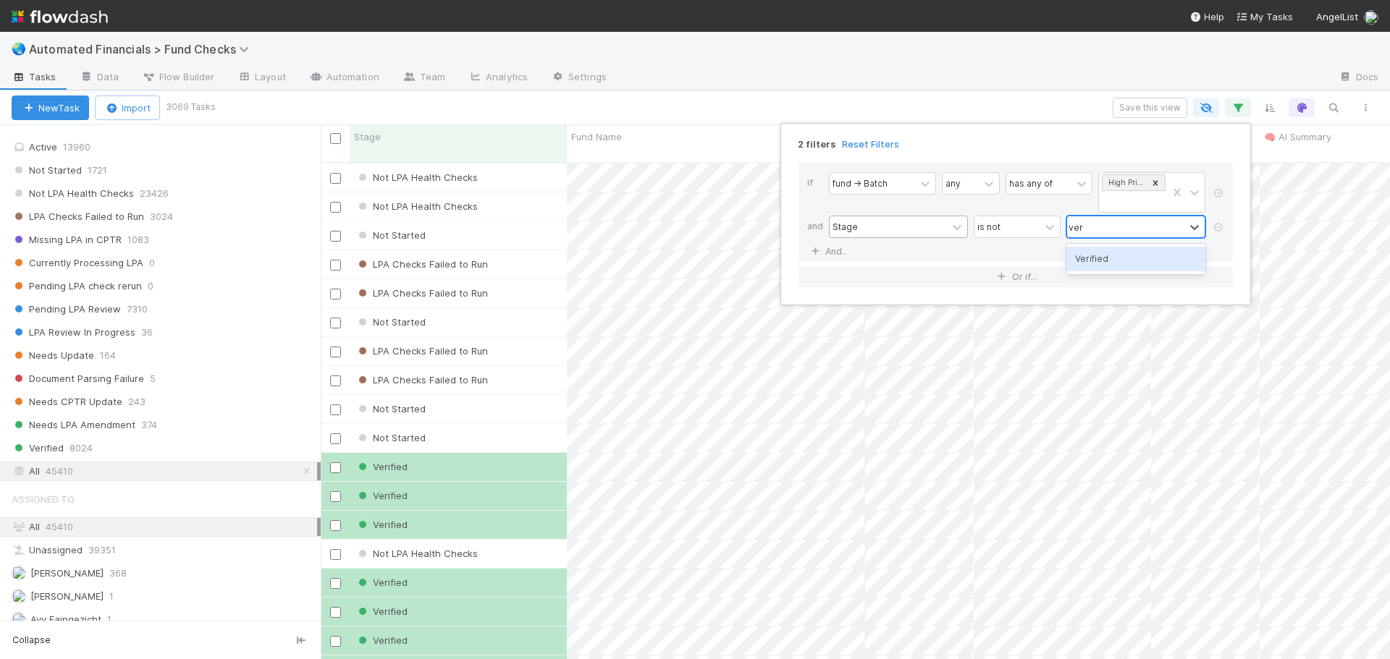
scroll to position [498, 1058]
click at [1123, 257] on div "Verified" at bounding box center [1135, 259] width 139 height 25
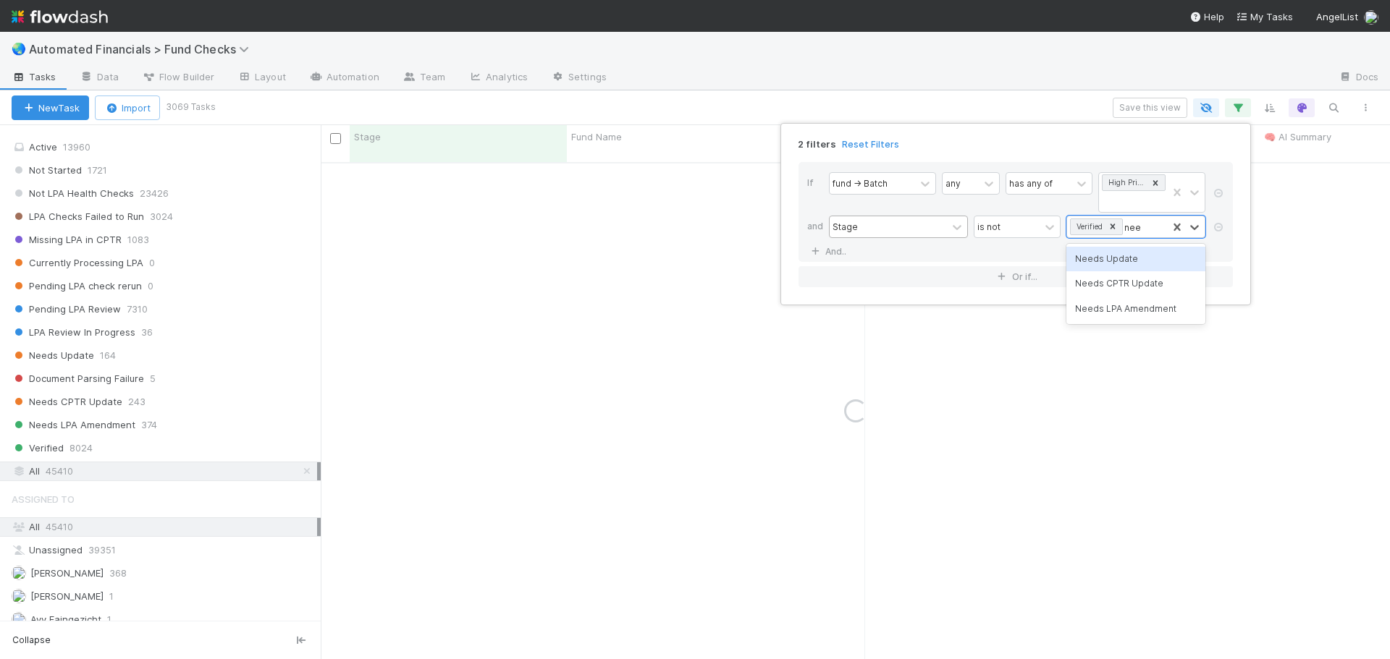
type input "needs"
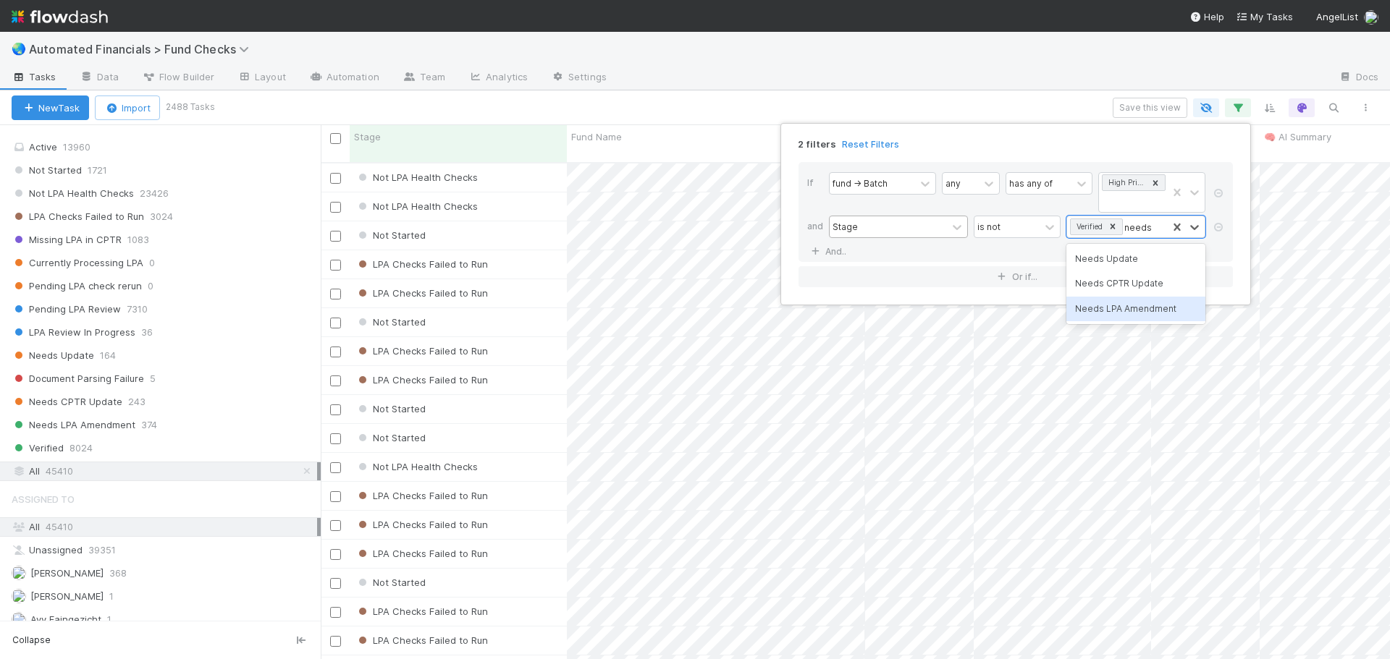
click at [1110, 313] on div "Needs LPA Amendment" at bounding box center [1135, 309] width 139 height 25
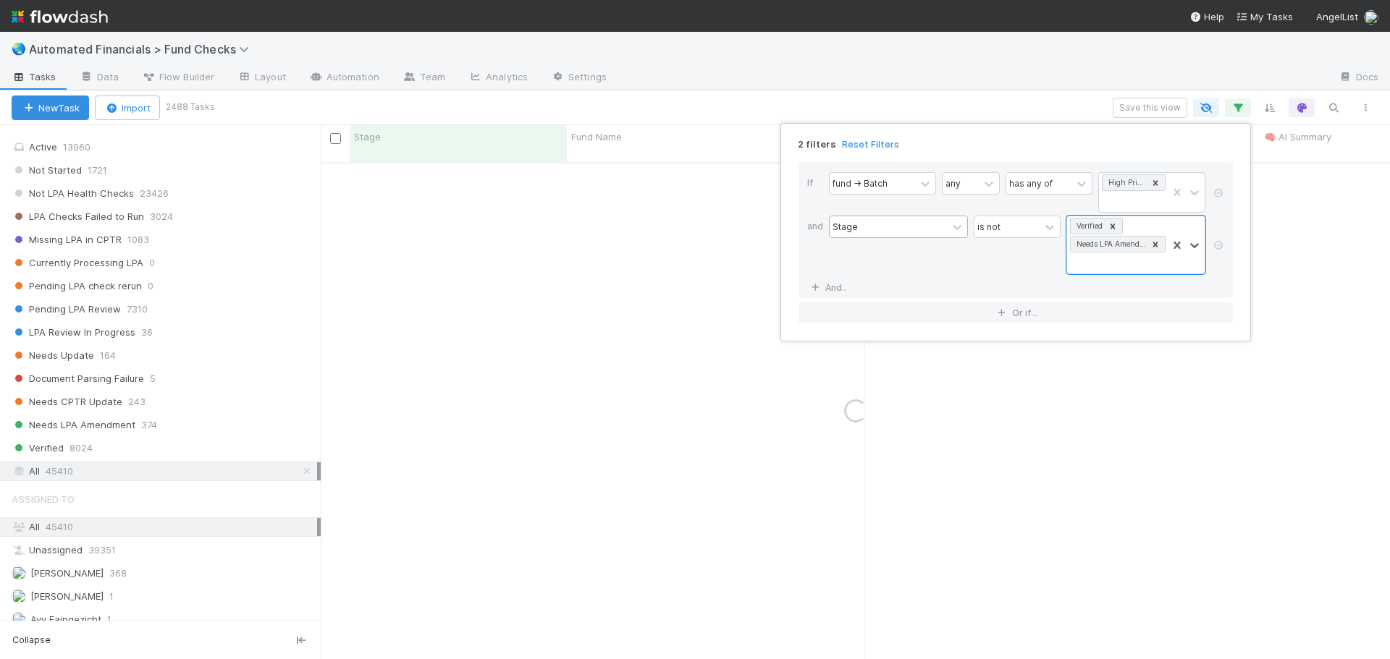
click at [984, 267] on div "is not" at bounding box center [1017, 245] width 87 height 59
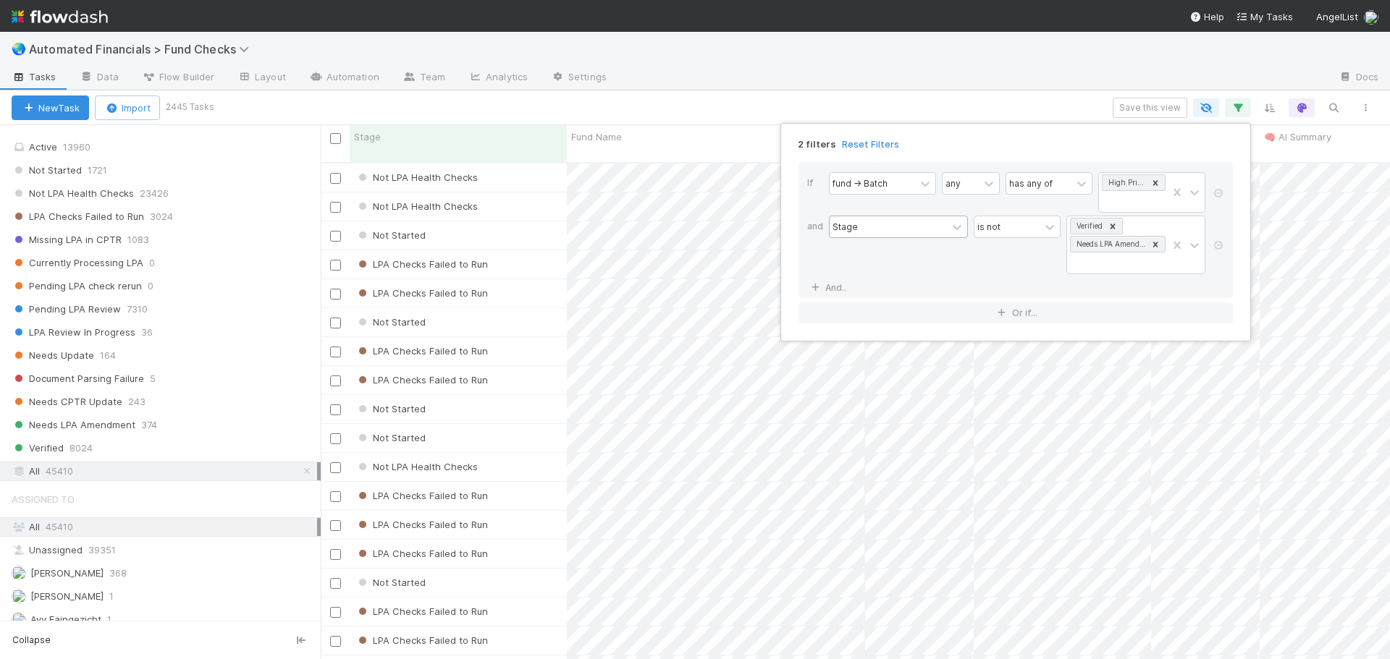
click at [920, 106] on div "2 filters Reset Filters If fund -> Batch any has any of High Priority SPVs and …" at bounding box center [695, 329] width 1390 height 659
click at [1154, 111] on button "Save this view" at bounding box center [1150, 108] width 75 height 20
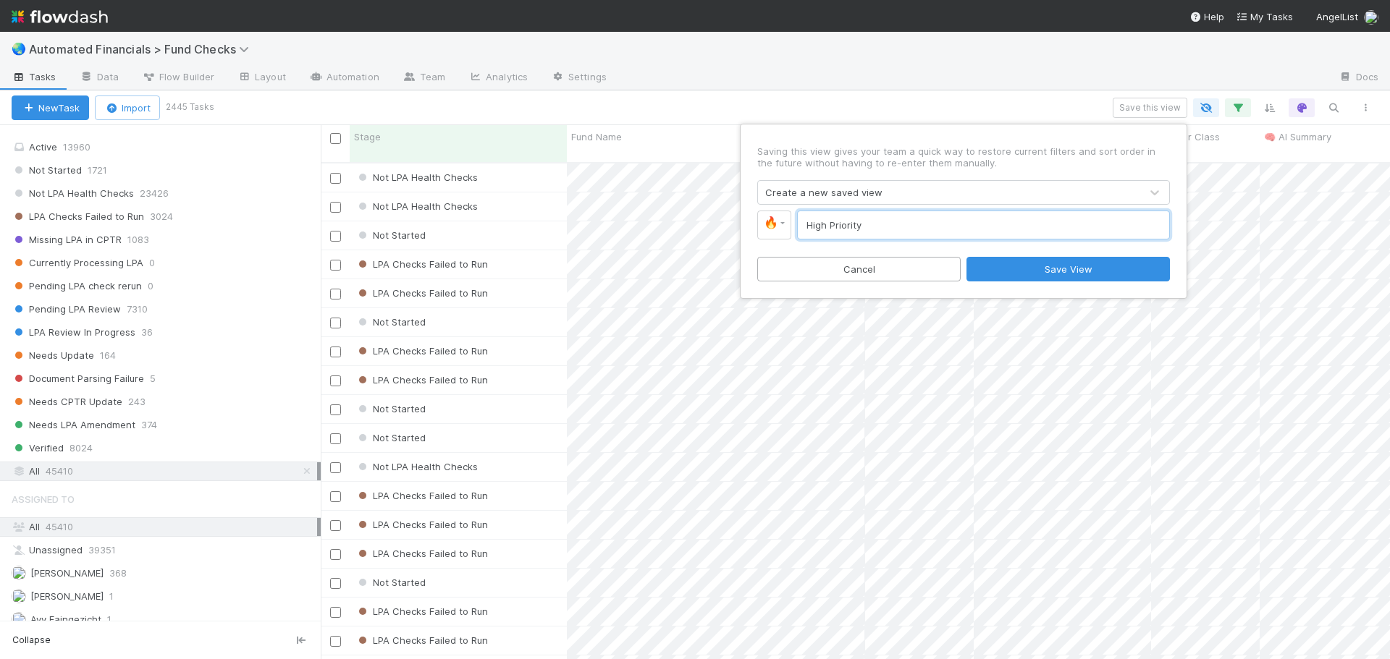
click at [877, 227] on input "High Priority" at bounding box center [983, 225] width 373 height 29
type input "High Priority SPVs"
click at [1088, 271] on button "Save View" at bounding box center [1067, 269] width 203 height 25
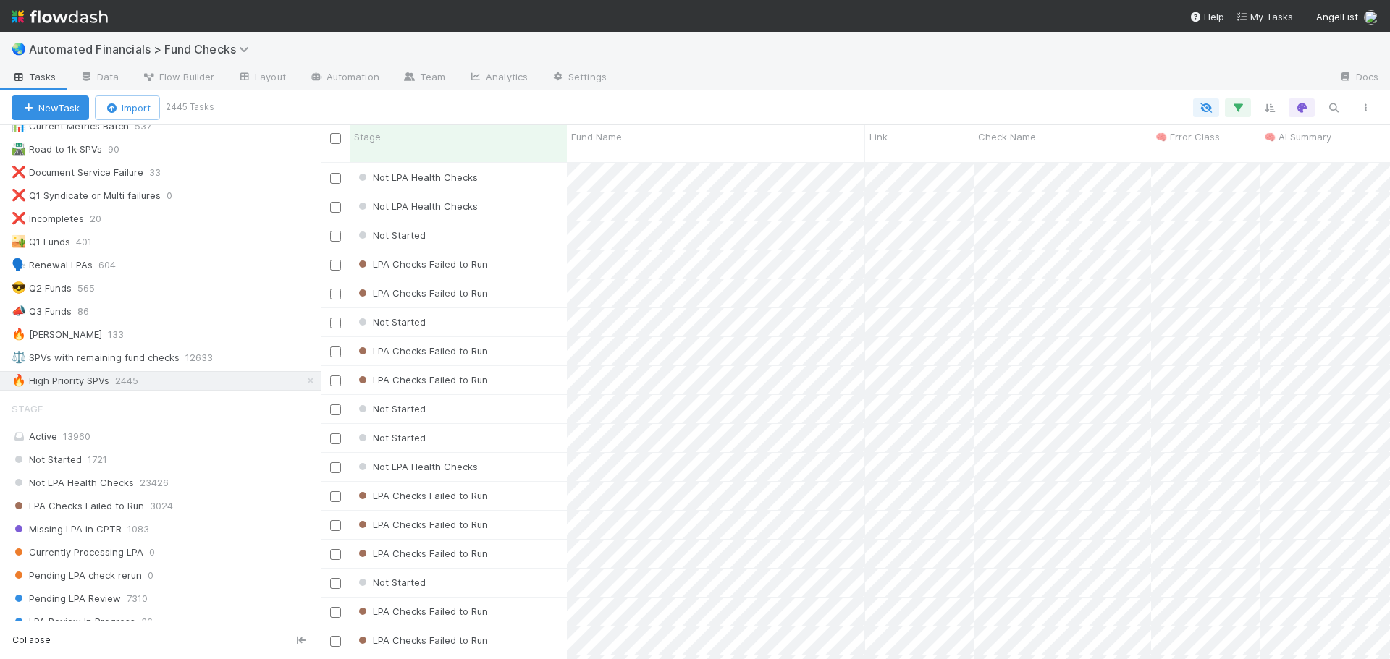
scroll to position [158, 0]
